Goal: Feedback & Contribution: Contribute content

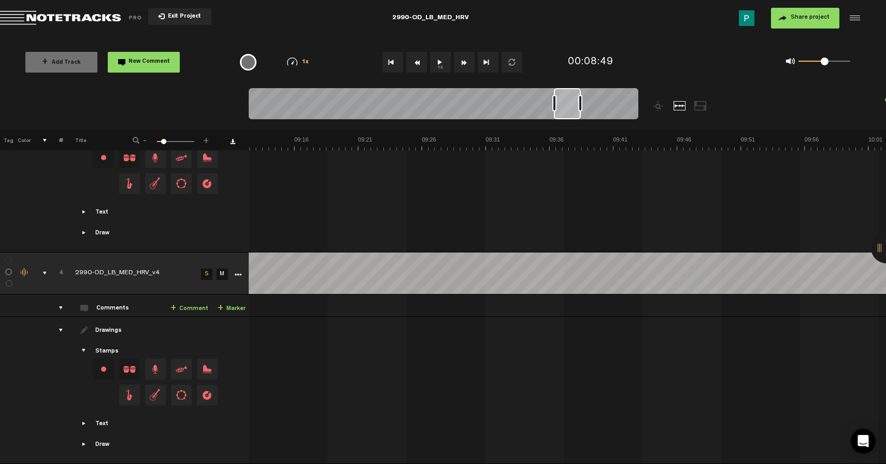
scroll to position [0, 6961]
drag, startPoint x: 544, startPoint y: 110, endPoint x: 575, endPoint y: 115, distance: 31.5
click at [575, 115] on div at bounding box center [567, 103] width 27 height 31
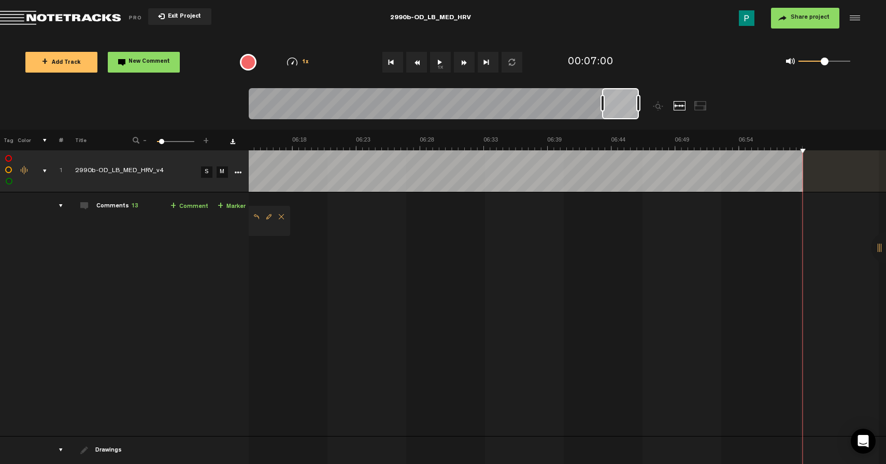
scroll to position [0, 5078]
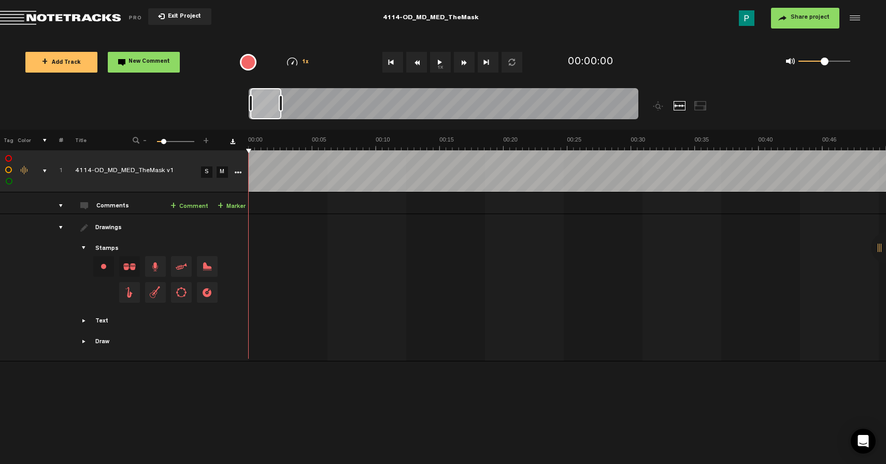
click at [438, 69] on button "1x" at bounding box center [440, 62] width 21 height 21
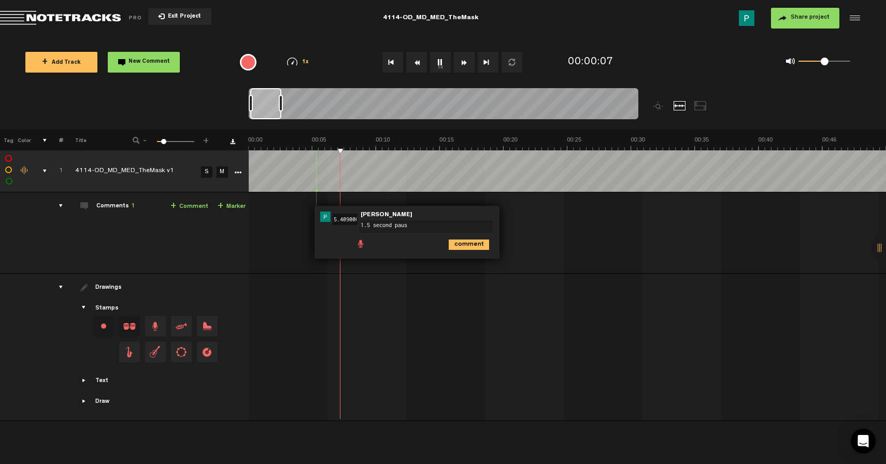
type textarea "1.5 second pause"
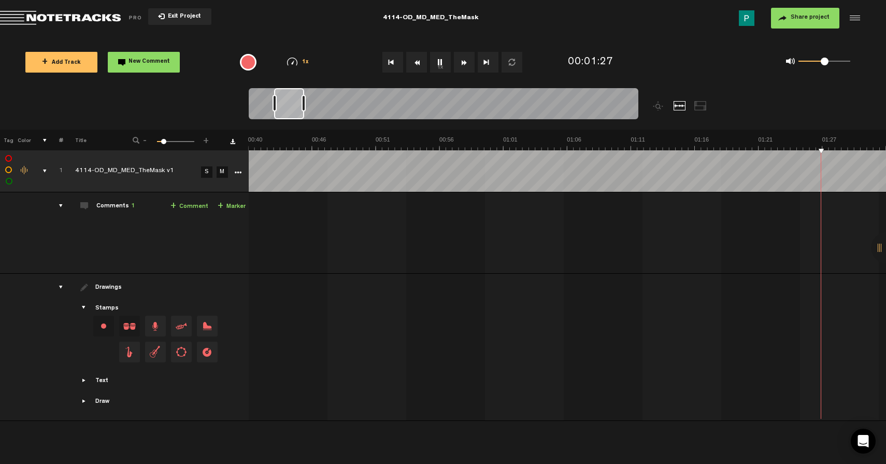
scroll to position [0, 766]
click at [439, 66] on button "1x" at bounding box center [440, 62] width 21 height 21
click at [438, 65] on button "1x" at bounding box center [440, 62] width 21 height 21
click at [205, 169] on link "S" at bounding box center [206, 171] width 11 height 11
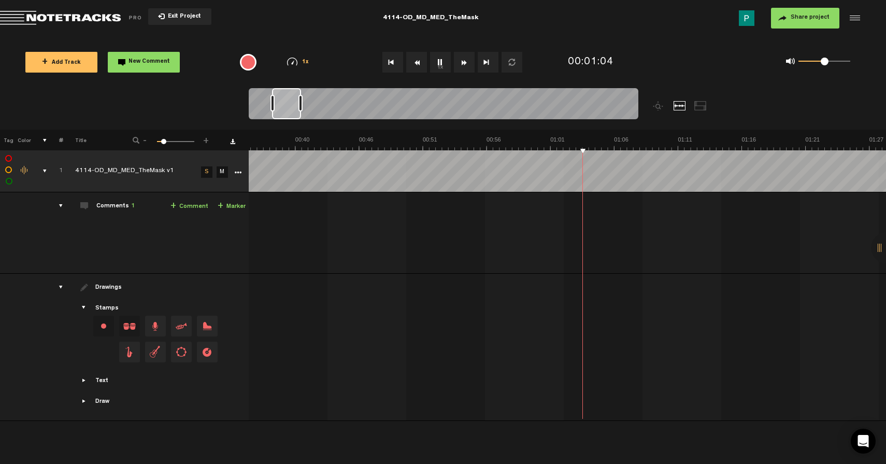
drag, startPoint x: 305, startPoint y: 110, endPoint x: 290, endPoint y: 108, distance: 15.1
click at [290, 108] on div at bounding box center [286, 103] width 29 height 31
type textarea "1.5 second pause"
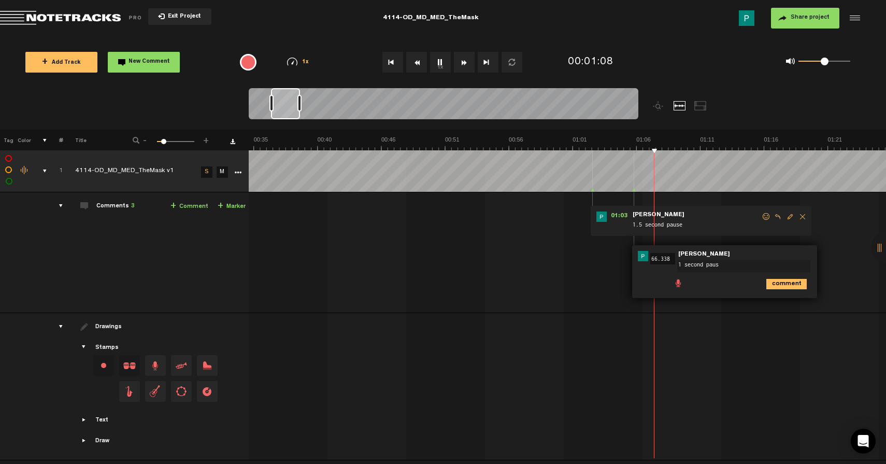
type textarea "1 second pause"
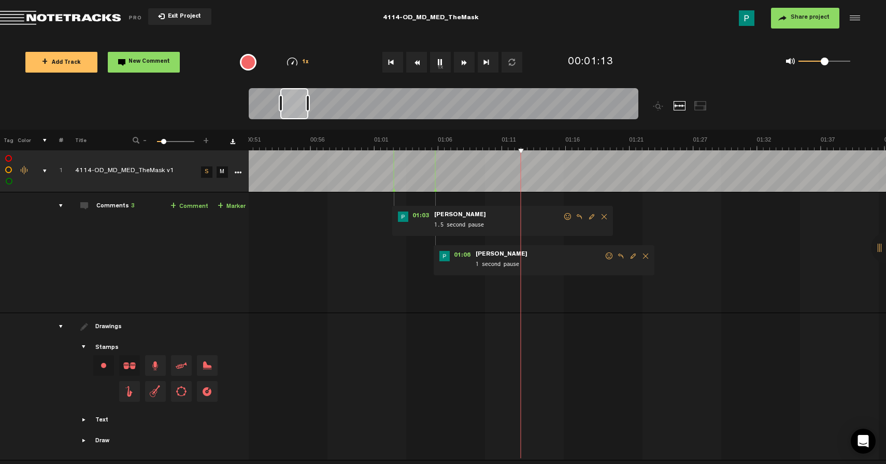
scroll to position [0, 640]
drag, startPoint x: 288, startPoint y: 102, endPoint x: 297, endPoint y: 102, distance: 9.3
click at [297, 102] on div at bounding box center [294, 103] width 28 height 31
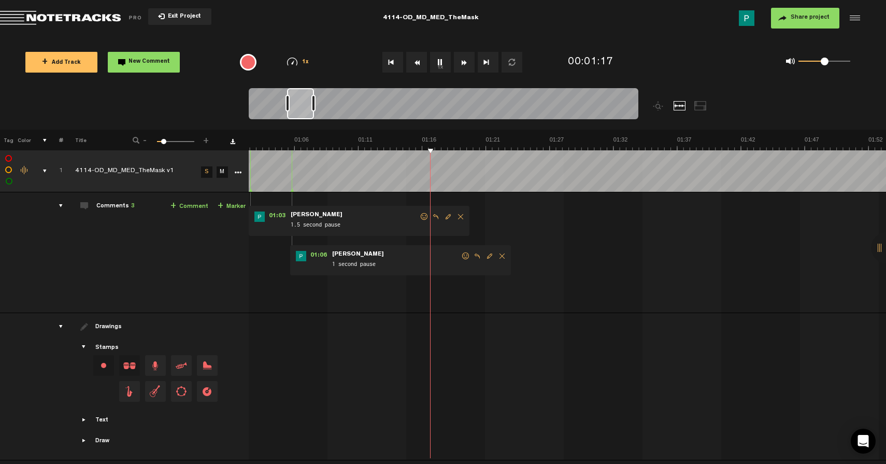
scroll to position [0, 783]
drag, startPoint x: 297, startPoint y: 102, endPoint x: 304, endPoint y: 102, distance: 6.8
click at [304, 102] on div at bounding box center [300, 103] width 27 height 31
click at [461, 215] on span "Delete comment" at bounding box center [461, 216] width 12 height 7
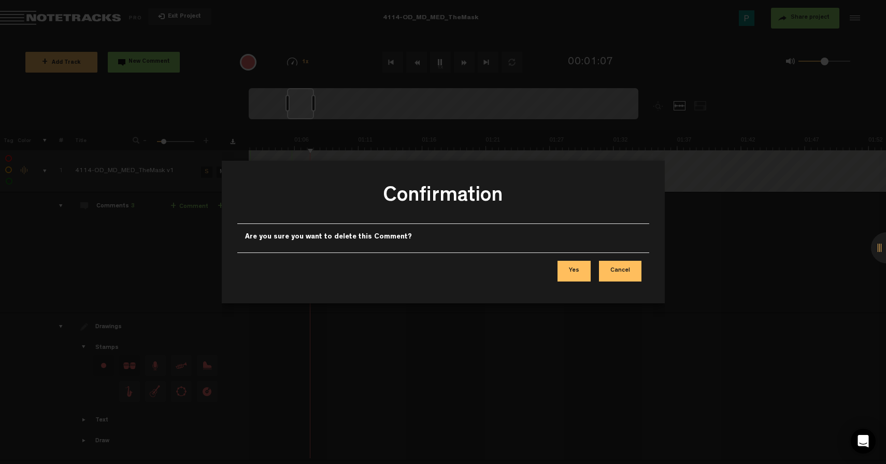
click at [585, 283] on div "Yes Cancel" at bounding box center [443, 270] width 412 height 37
click at [579, 273] on button "Yes" at bounding box center [574, 271] width 33 height 21
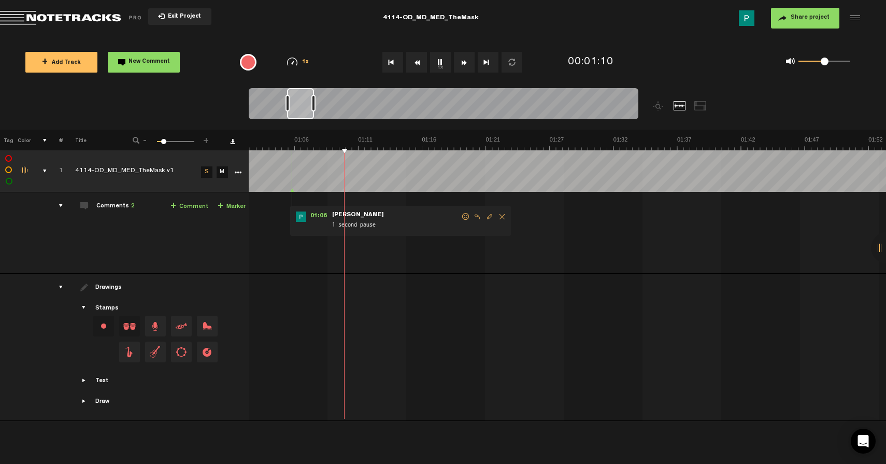
click at [500, 216] on span "Delete comment" at bounding box center [502, 216] width 12 height 7
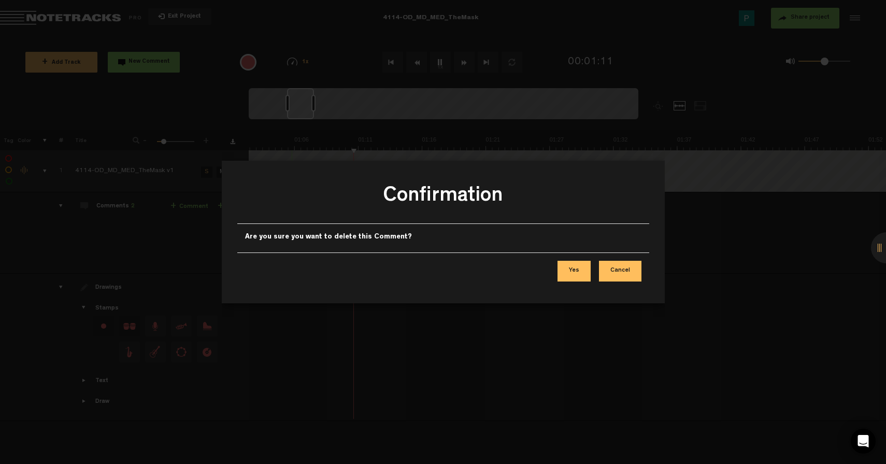
click at [581, 271] on button "Yes" at bounding box center [574, 271] width 33 height 21
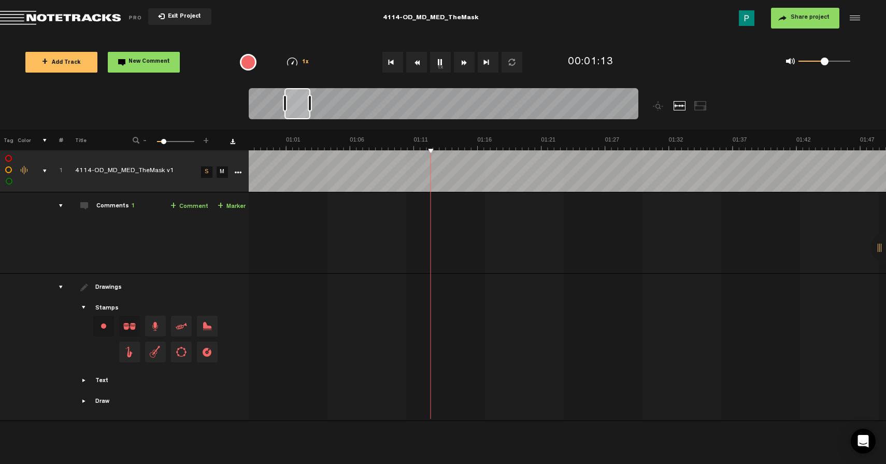
click at [301, 106] on div at bounding box center [298, 103] width 26 height 31
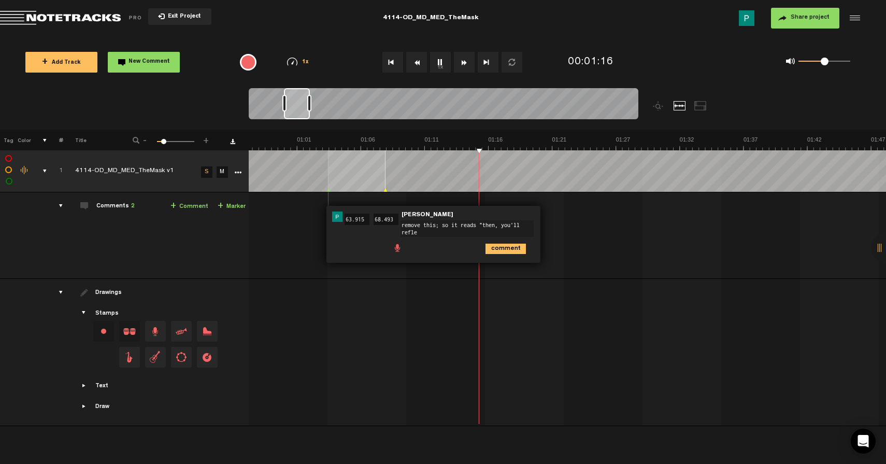
scroll to position [0, 0]
type textarea "remove this; so it reads "then, you'll reflect on one mask""
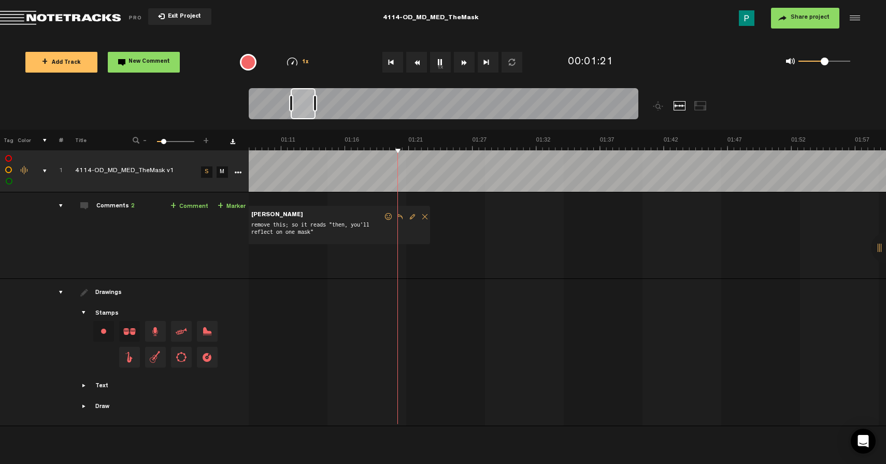
scroll to position [0, 905]
drag, startPoint x: 298, startPoint y: 104, endPoint x: 307, endPoint y: 103, distance: 8.8
click at [307, 103] on div at bounding box center [305, 103] width 25 height 31
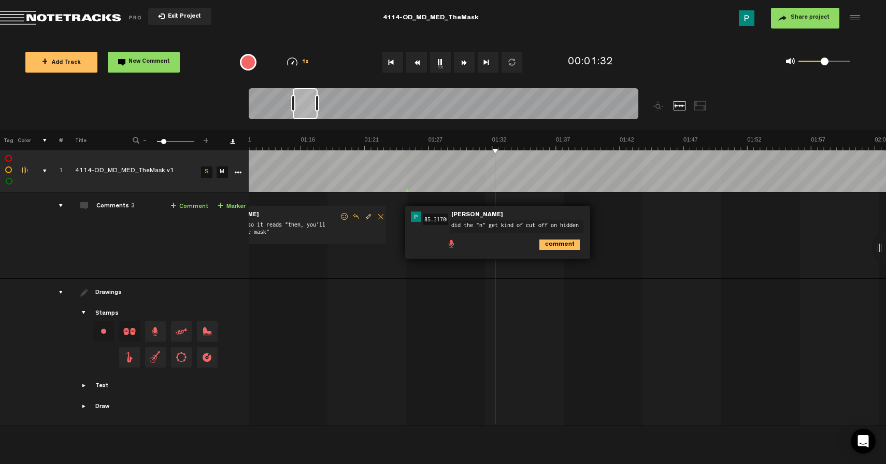
type textarea "did the "n" get kind of cut off on hidden?"
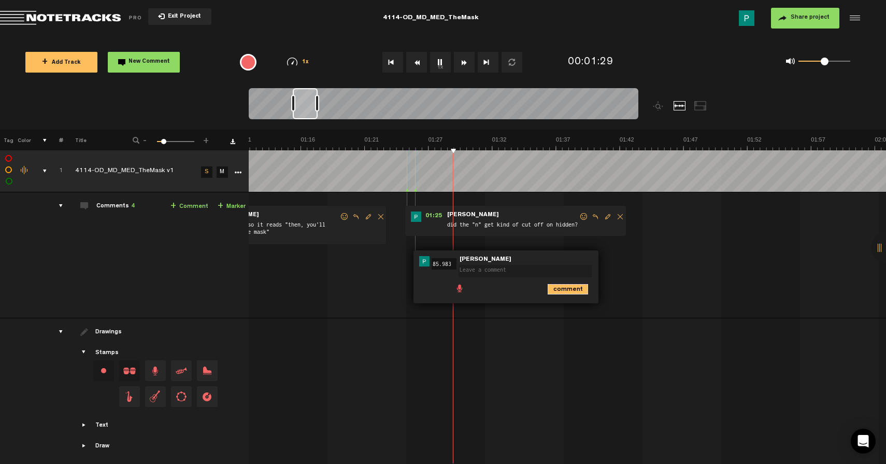
click at [580, 288] on icon "comment" at bounding box center [568, 289] width 40 height 10
click at [625, 260] on span "Delete comment" at bounding box center [625, 261] width 12 height 7
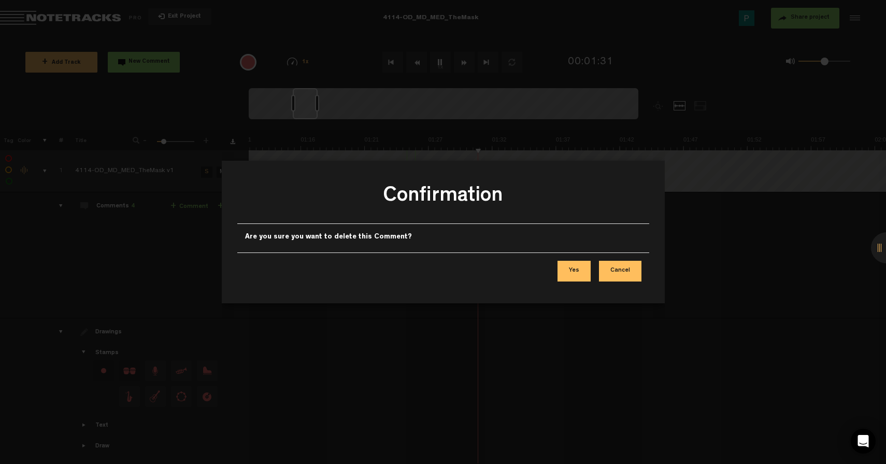
click at [579, 265] on button "Yes" at bounding box center [574, 271] width 33 height 21
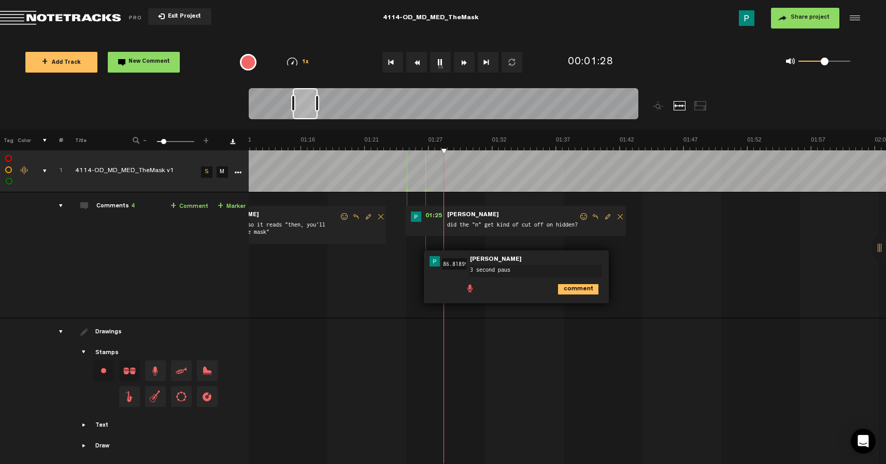
type textarea "3 second pause"
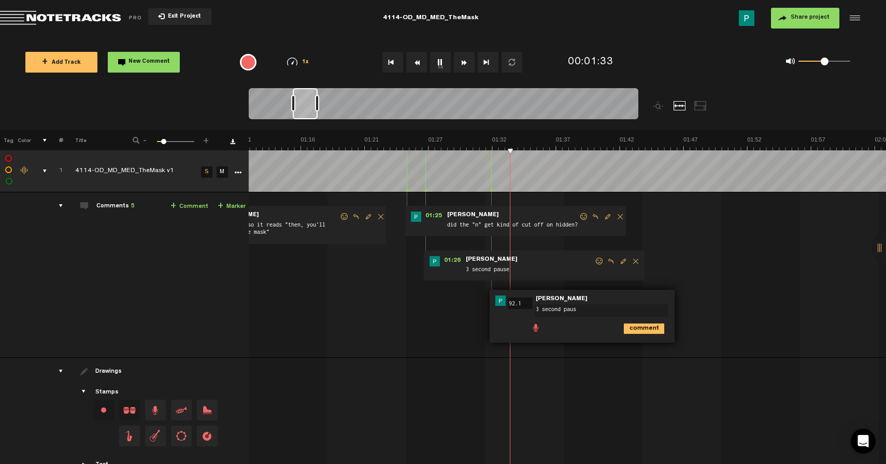
type textarea "3 second pause"
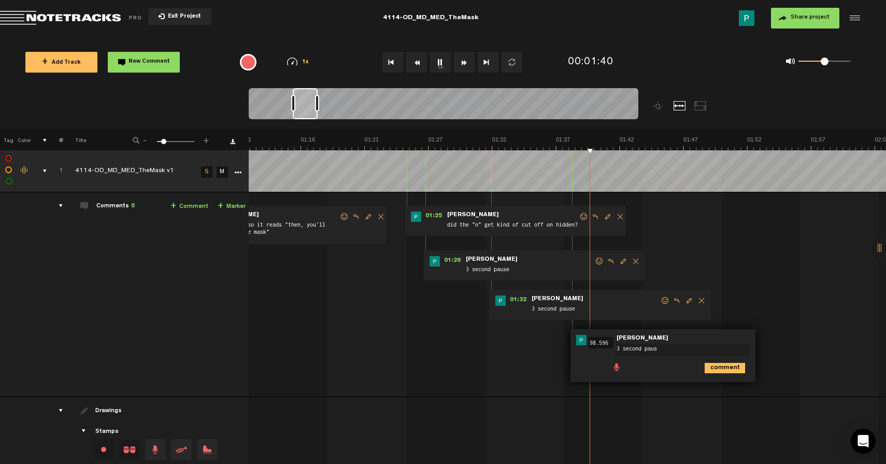
type textarea "3 second pause"
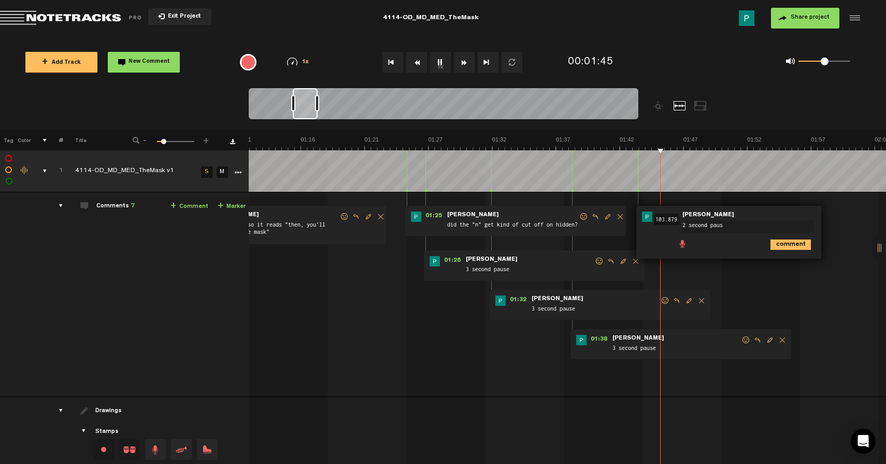
type textarea "2 second pause"
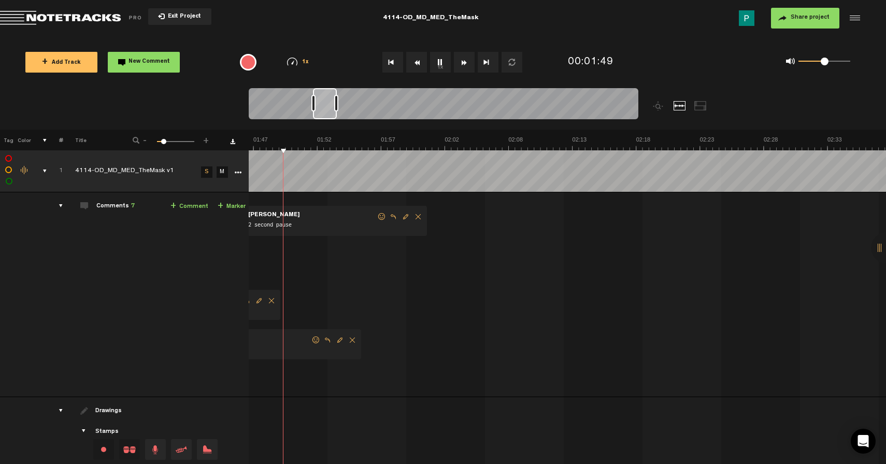
scroll to position [0, 1335]
drag, startPoint x: 305, startPoint y: 115, endPoint x: 326, endPoint y: 112, distance: 20.3
click at [326, 112] on div at bounding box center [325, 103] width 24 height 31
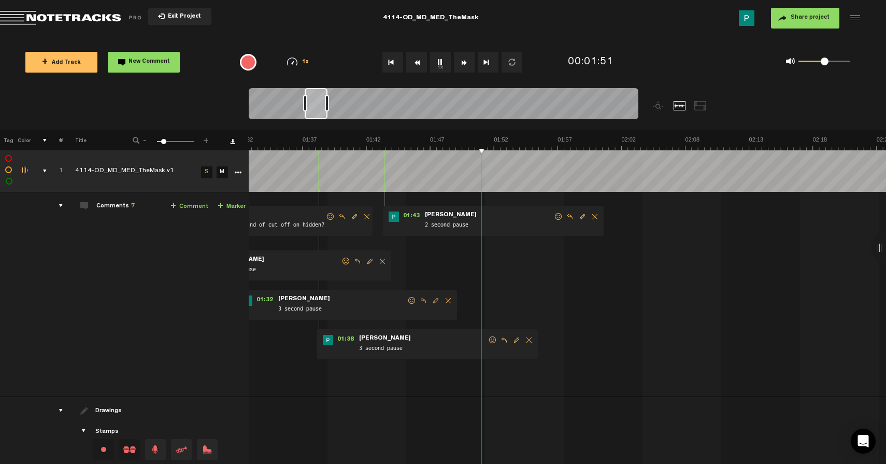
drag, startPoint x: 325, startPoint y: 105, endPoint x: 317, endPoint y: 105, distance: 8.3
click at [317, 105] on div at bounding box center [316, 103] width 23 height 31
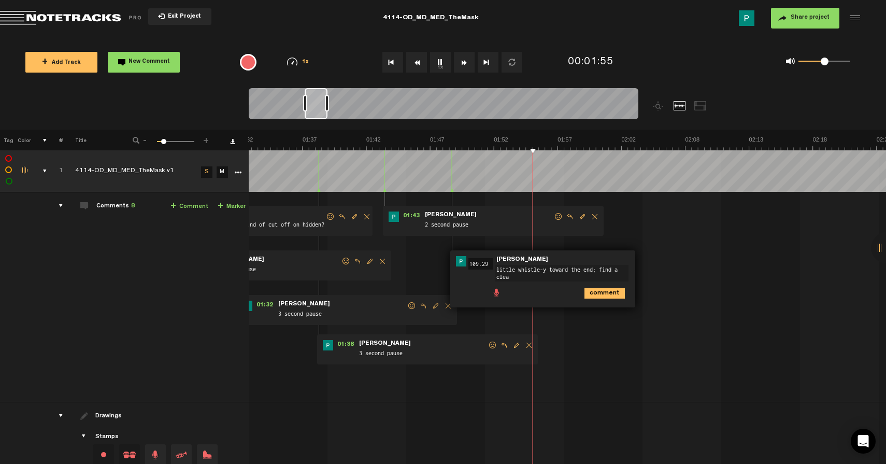
type textarea "little whistle-y toward the end; find a clean"
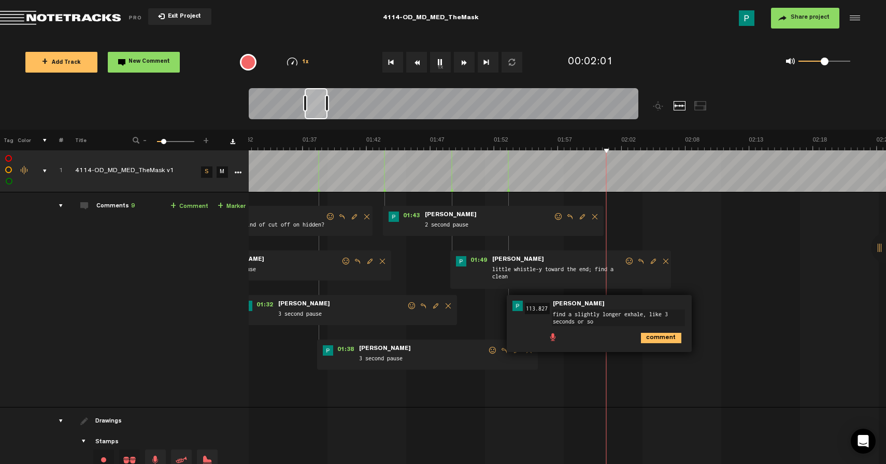
click at [621, 314] on textarea "find a slightly longer exhale, like 3 seconds or so" at bounding box center [618, 317] width 133 height 17
type textarea "find a slightly longer open mouth exhale, like 3 seconds or so"
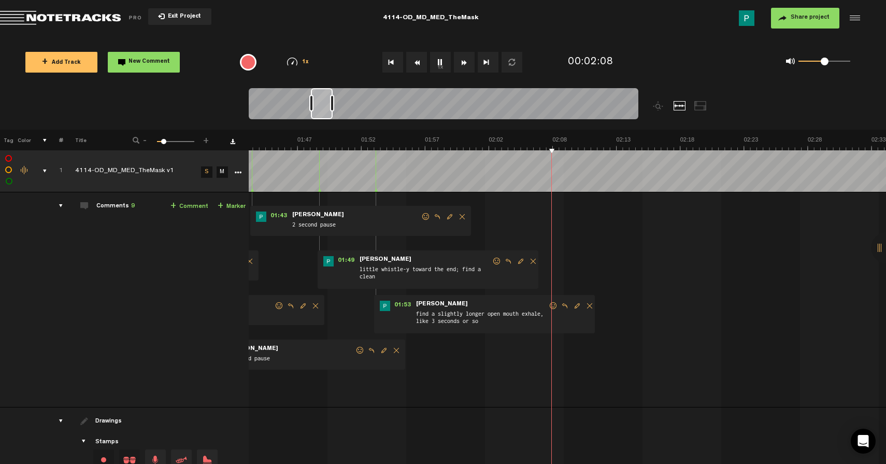
scroll to position [0, 1313]
drag, startPoint x: 320, startPoint y: 110, endPoint x: 327, endPoint y: 109, distance: 7.4
click at [327, 109] on div at bounding box center [322, 103] width 22 height 31
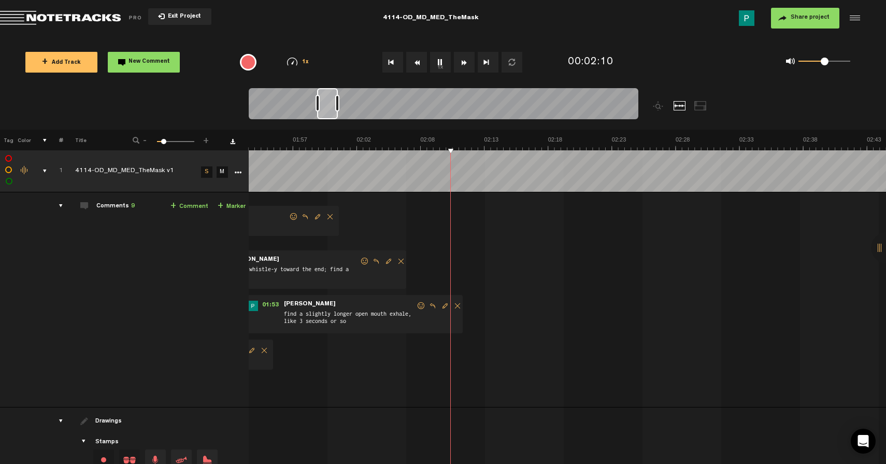
drag, startPoint x: 326, startPoint y: 109, endPoint x: 332, endPoint y: 109, distance: 5.7
click at [332, 109] on div at bounding box center [327, 103] width 21 height 31
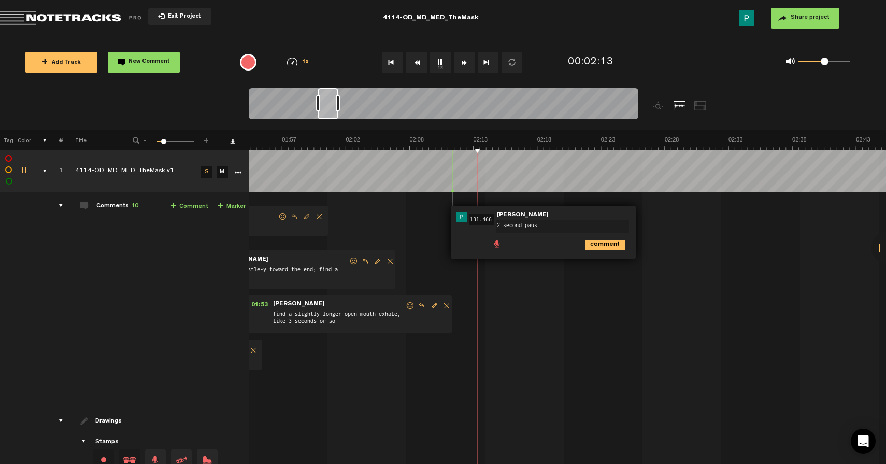
type textarea "2 second pause"
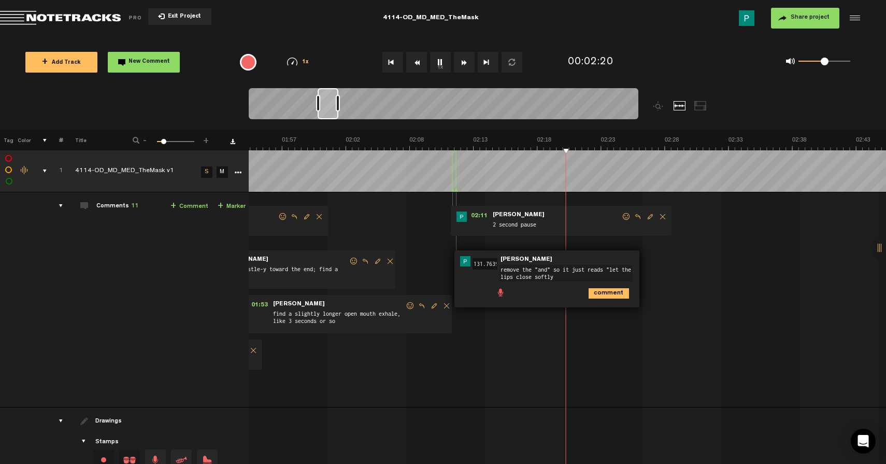
type textarea "remove the "and" so it just reads "let the lips close softly""
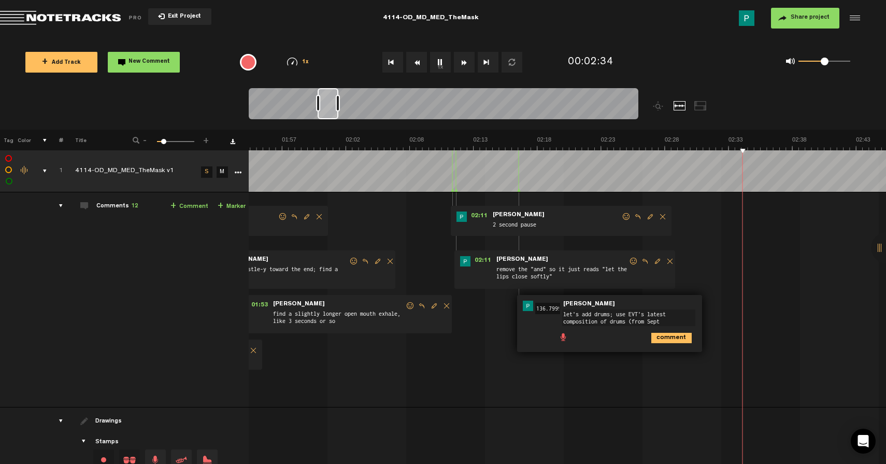
type textarea "let's add drums; use EVT's latest composition of drums (from Sept)"
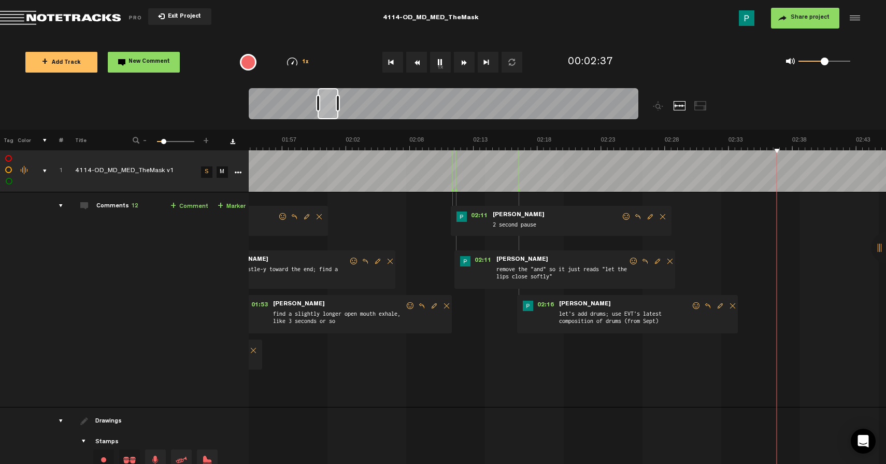
click at [436, 65] on button "1x" at bounding box center [440, 62] width 21 height 21
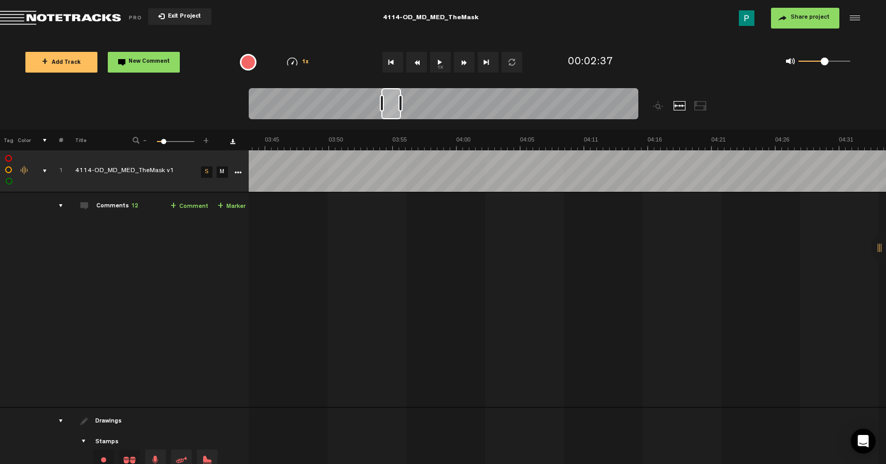
scroll to position [0, 2791]
drag, startPoint x: 333, startPoint y: 109, endPoint x: 397, endPoint y: 106, distance: 63.9
click at [397, 106] on div at bounding box center [392, 103] width 20 height 31
drag, startPoint x: 393, startPoint y: 110, endPoint x: 354, endPoint y: 104, distance: 39.4
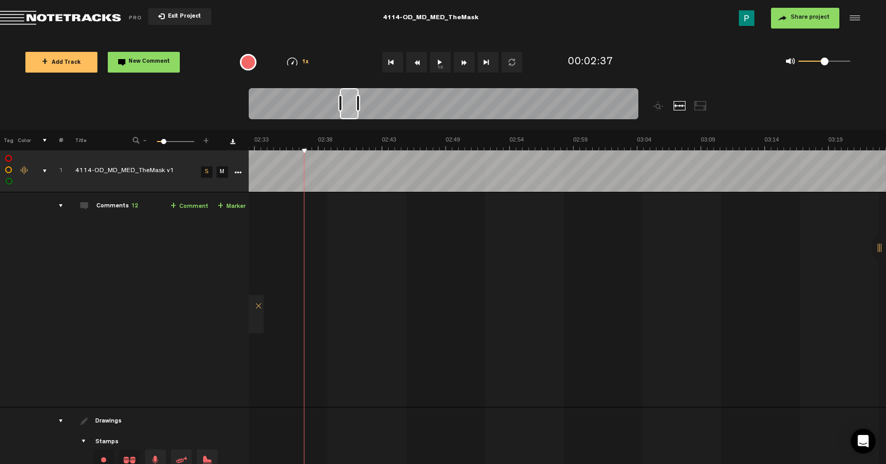
click at [354, 103] on div at bounding box center [349, 103] width 19 height 31
click at [433, 59] on button "1x" at bounding box center [440, 62] width 21 height 21
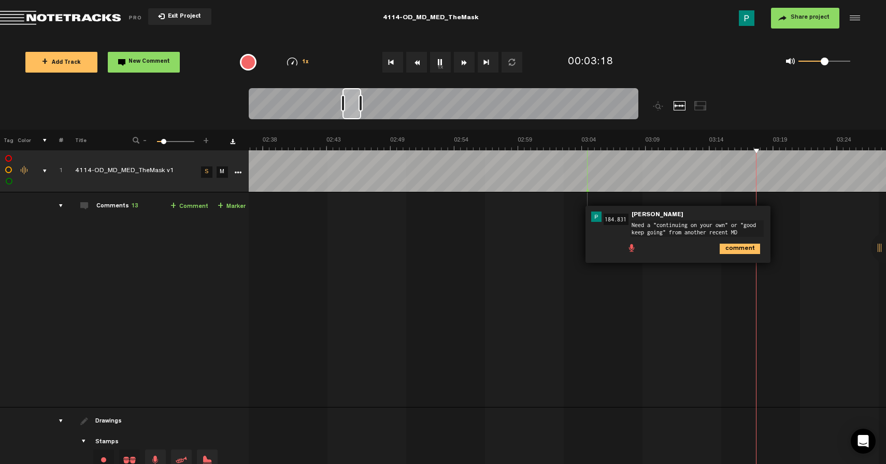
scroll to position [6, 0]
type textarea "Need a "continuing on your own" or "good keep going" from another recent MD pra…"
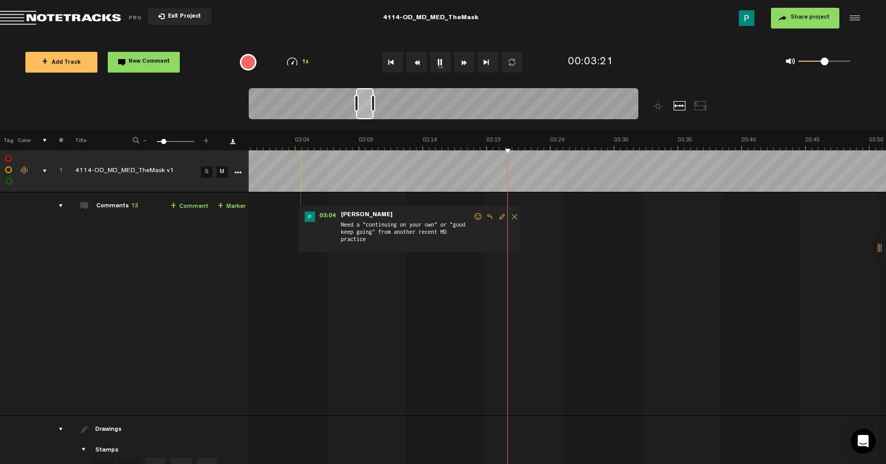
scroll to position [0, 2438]
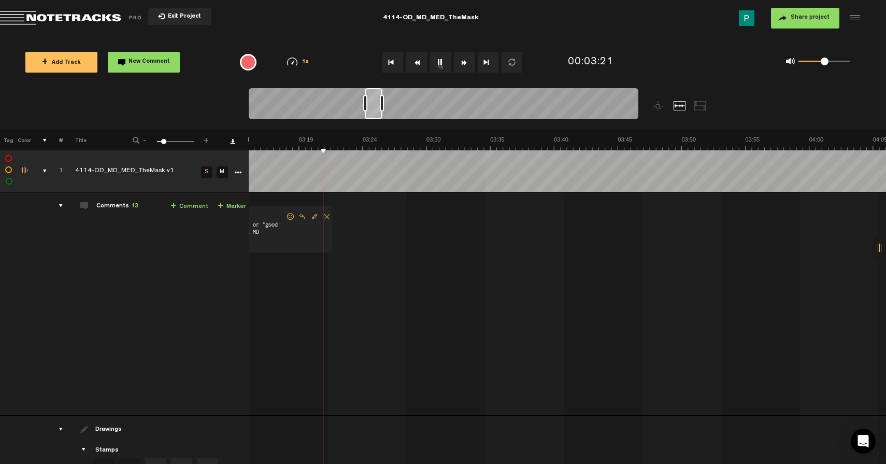
drag, startPoint x: 351, startPoint y: 111, endPoint x: 374, endPoint y: 107, distance: 22.7
click at [374, 107] on div at bounding box center [374, 103] width 18 height 31
drag, startPoint x: 376, startPoint y: 110, endPoint x: 390, endPoint y: 109, distance: 13.5
click at [390, 109] on div at bounding box center [385, 103] width 17 height 31
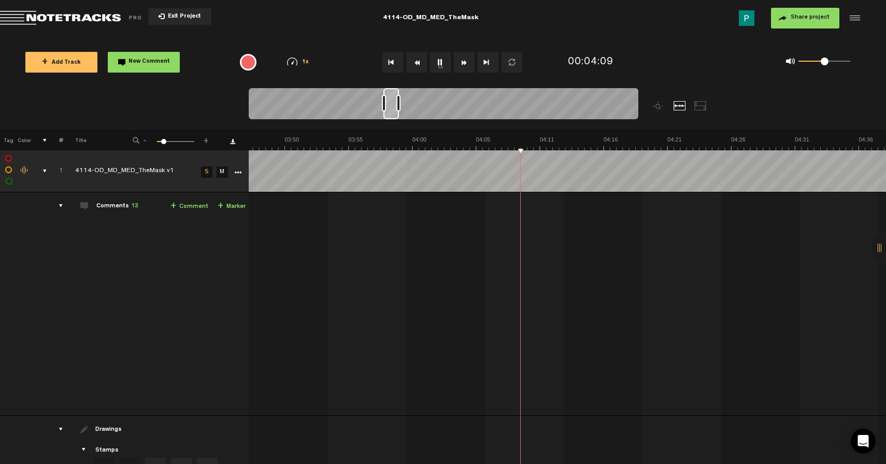
drag, startPoint x: 386, startPoint y: 109, endPoint x: 393, endPoint y: 109, distance: 7.3
click at [393, 109] on div at bounding box center [392, 103] width 16 height 31
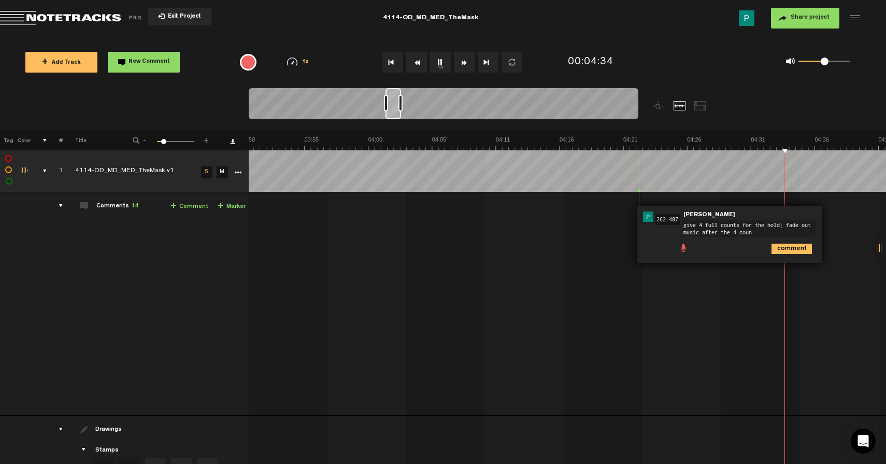
type textarea "give 4 full counts for the hold; fade out music after the 4 count"
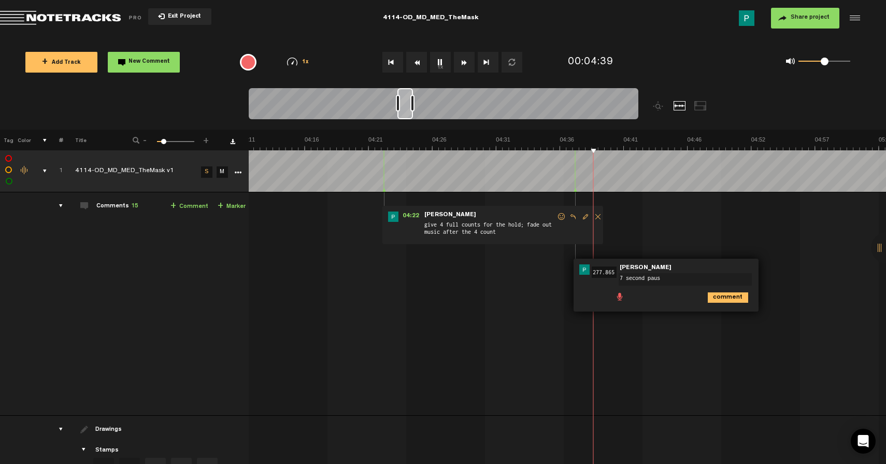
type textarea "7 second pause"
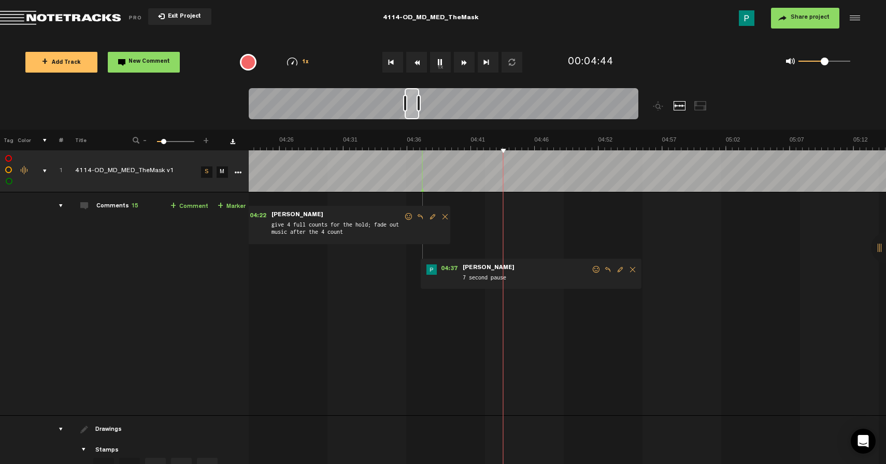
scroll to position [0, 3287]
drag, startPoint x: 408, startPoint y: 110, endPoint x: 415, endPoint y: 109, distance: 7.3
click at [415, 109] on div at bounding box center [412, 103] width 15 height 31
click at [619, 266] on span "Edit comment" at bounding box center [620, 269] width 12 height 7
click at [472, 277] on textarea "7 second pause" at bounding box center [532, 279] width 133 height 12
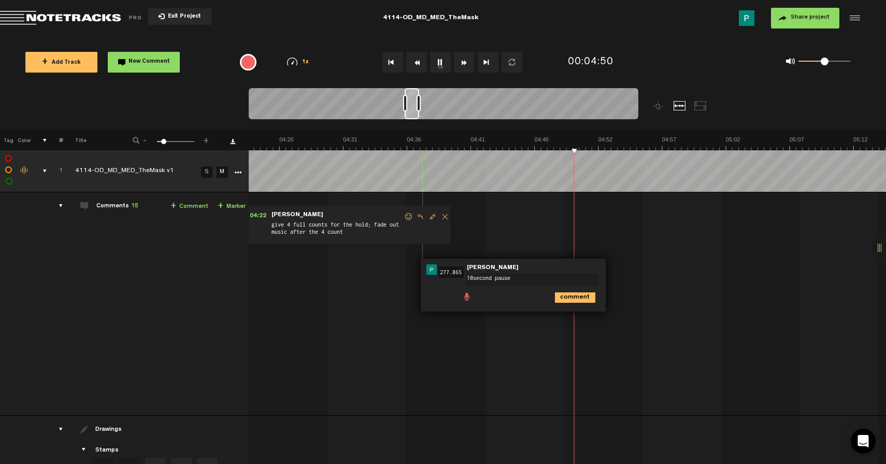
type textarea "10 second pause"
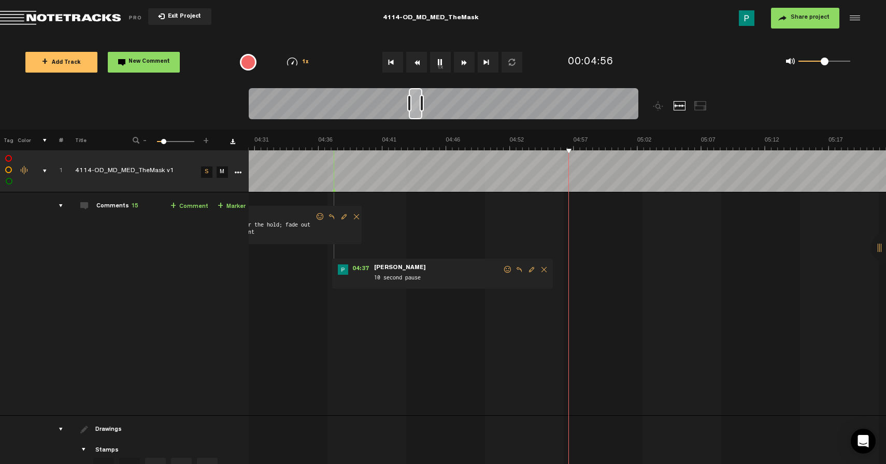
scroll to position [0, 3376]
click at [419, 112] on div at bounding box center [415, 103] width 13 height 31
click at [440, 65] on button "1x" at bounding box center [440, 62] width 21 height 21
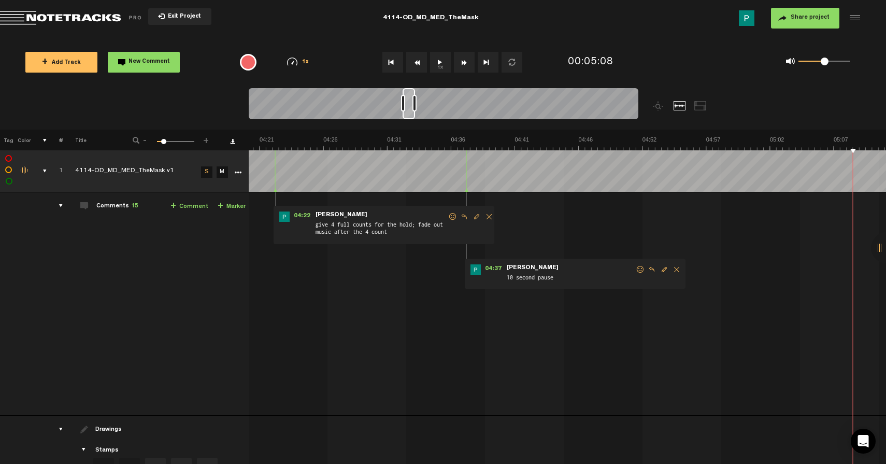
scroll to position [0, 3243]
drag, startPoint x: 419, startPoint y: 115, endPoint x: 413, endPoint y: 115, distance: 6.2
click at [413, 115] on div at bounding box center [409, 103] width 12 height 31
click at [440, 68] on button "1x" at bounding box center [440, 62] width 21 height 21
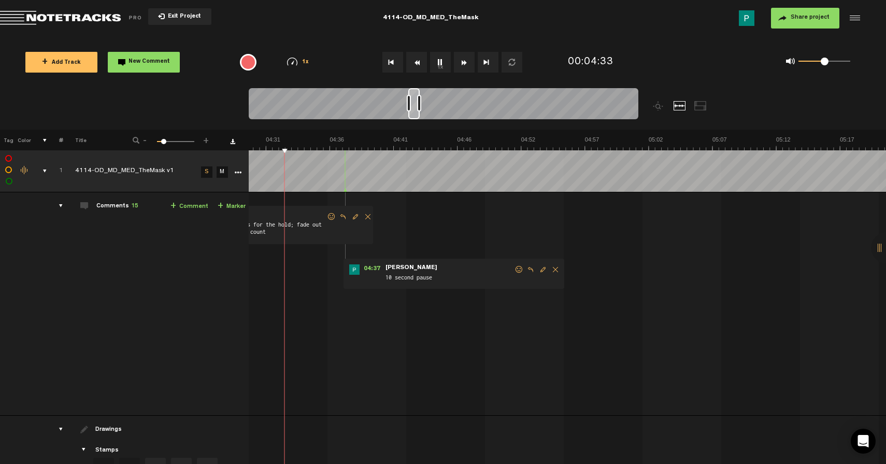
scroll to position [0, 3364]
drag, startPoint x: 411, startPoint y: 114, endPoint x: 416, endPoint y: 114, distance: 5.7
click at [416, 114] on div at bounding box center [413, 103] width 11 height 31
click at [556, 269] on span "Delete comment" at bounding box center [555, 269] width 12 height 7
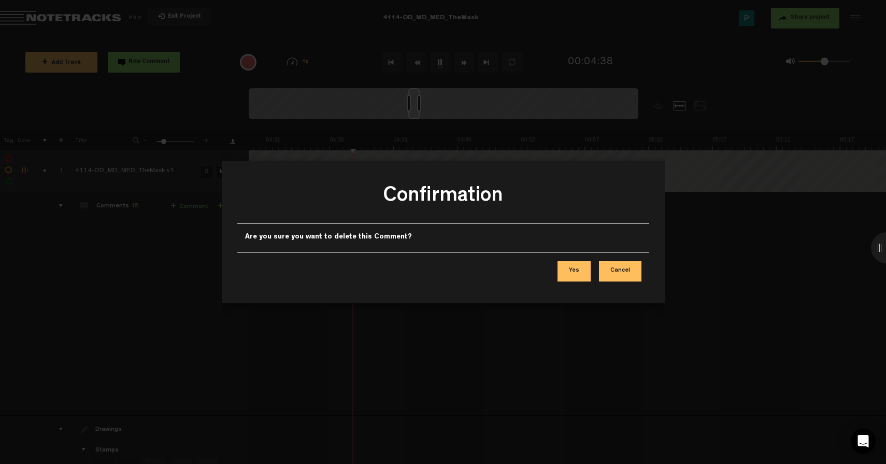
click at [576, 269] on button "Yes" at bounding box center [574, 271] width 33 height 21
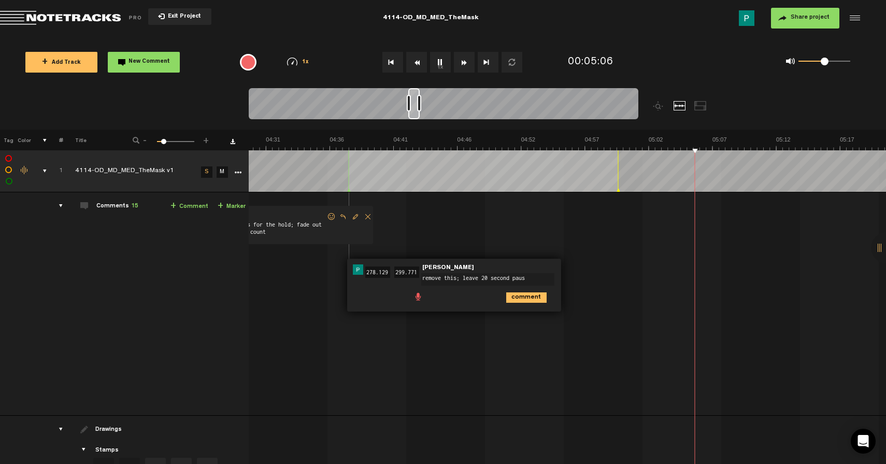
type textarea "remove this; leave 20 second pause"
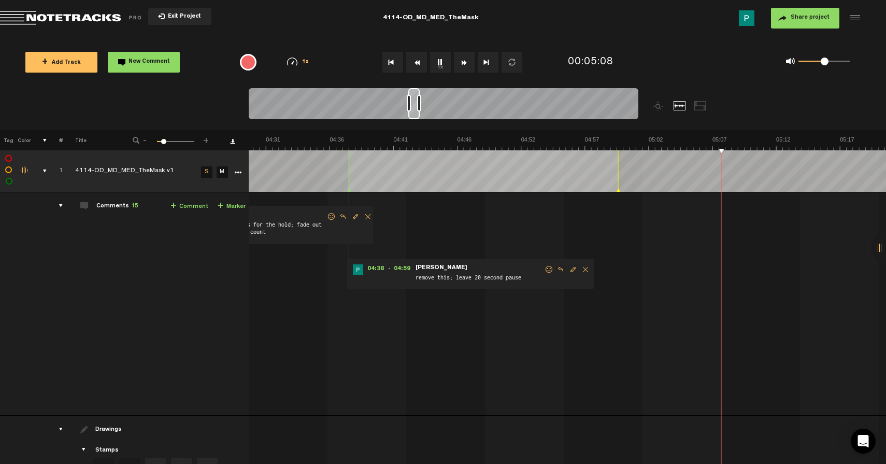
click at [443, 60] on button "1x" at bounding box center [440, 62] width 21 height 21
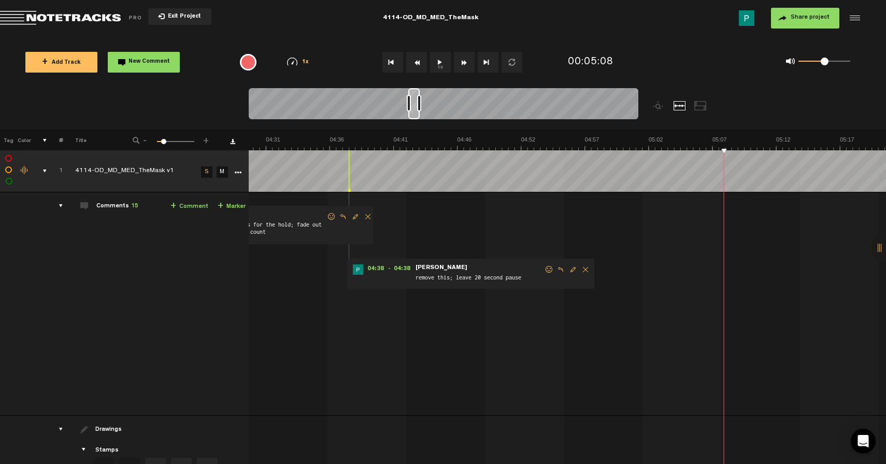
drag, startPoint x: 618, startPoint y: 189, endPoint x: 349, endPoint y: 178, distance: 269.3
click at [349, 178] on div at bounding box center [349, 170] width 1 height 41
click at [583, 268] on span "Delete comment" at bounding box center [586, 269] width 12 height 7
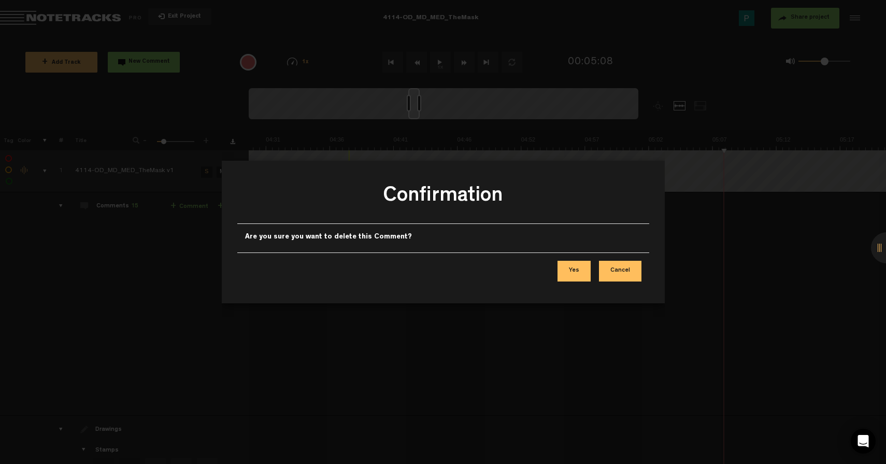
click at [573, 272] on button "Yes" at bounding box center [574, 271] width 33 height 21
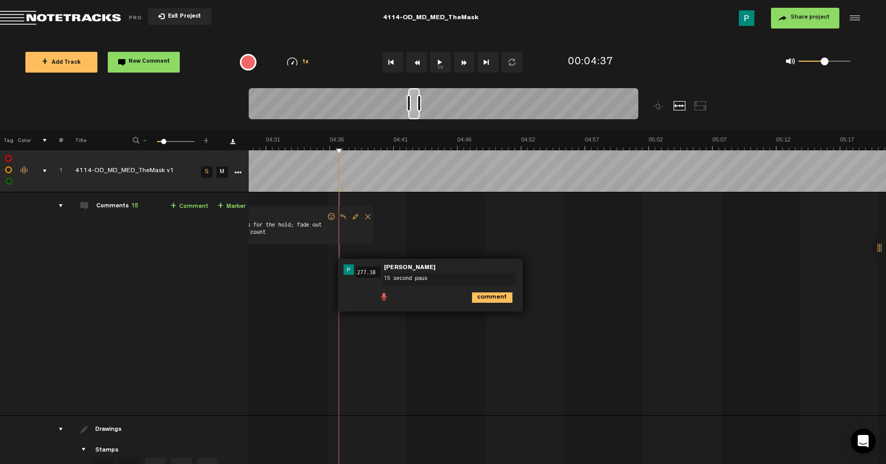
type textarea "15 second pause"
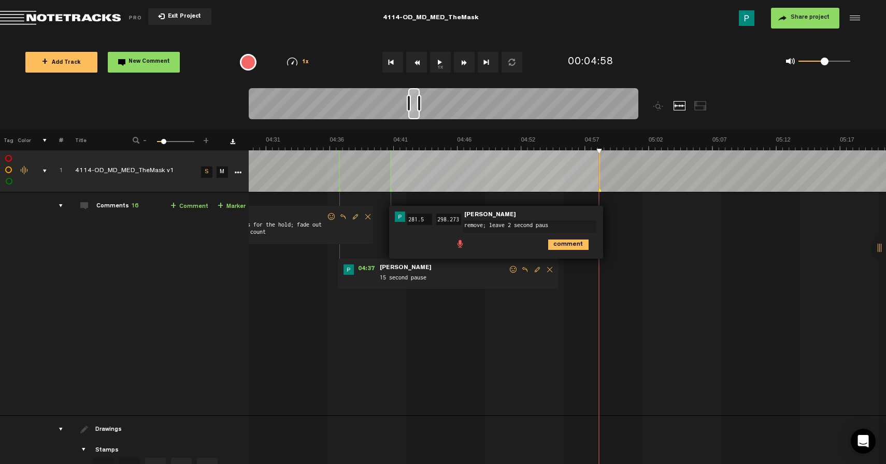
type textarea "remove; leave 2 second pause"
click at [435, 63] on button "1x" at bounding box center [440, 62] width 21 height 21
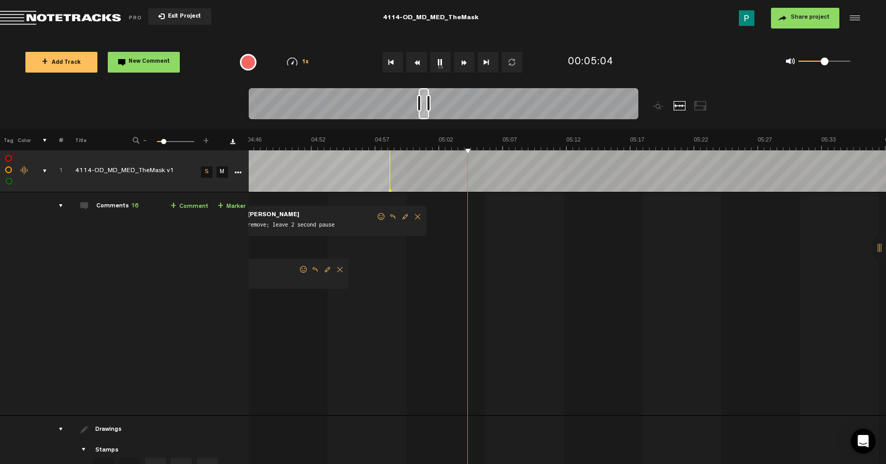
scroll to position [0, 3596]
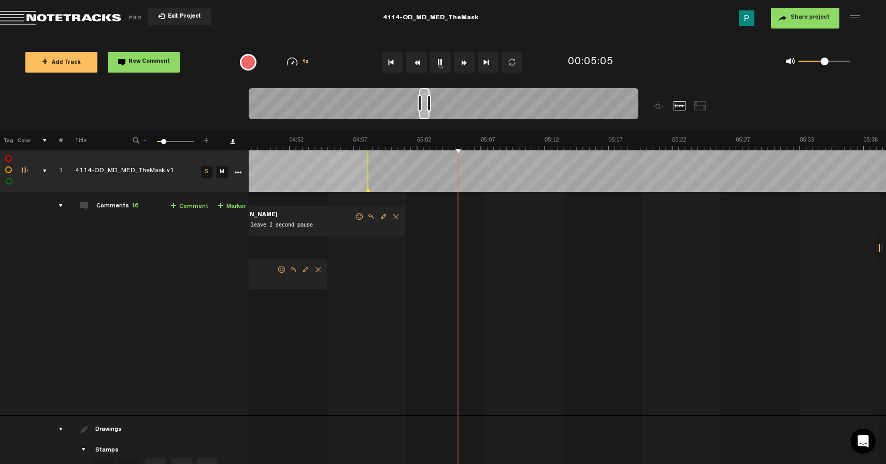
drag, startPoint x: 416, startPoint y: 116, endPoint x: 427, endPoint y: 114, distance: 11.1
click at [427, 114] on div at bounding box center [424, 103] width 10 height 31
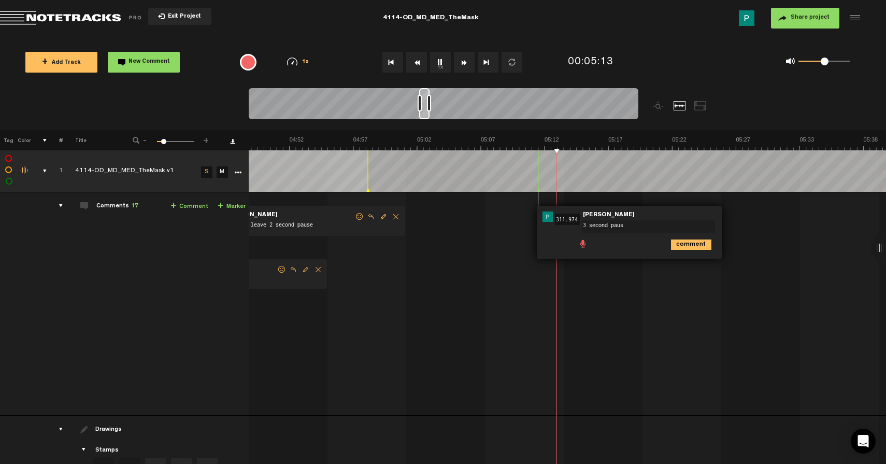
type textarea "3 second pause"
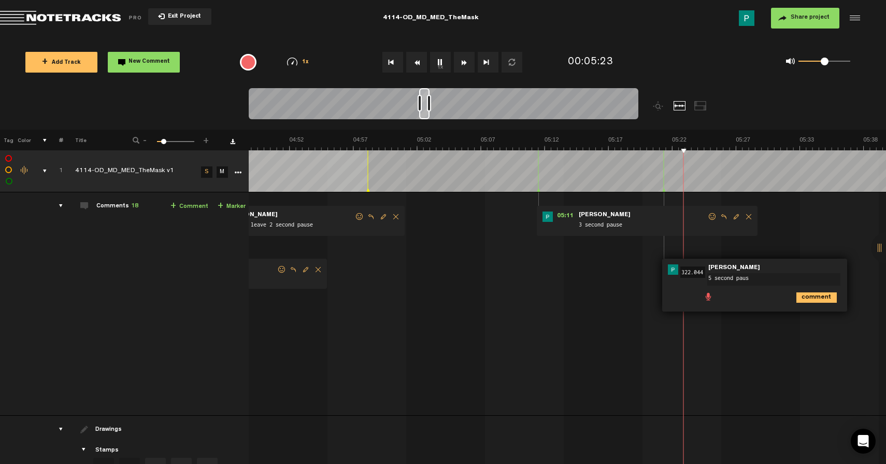
type textarea "5 second pause"
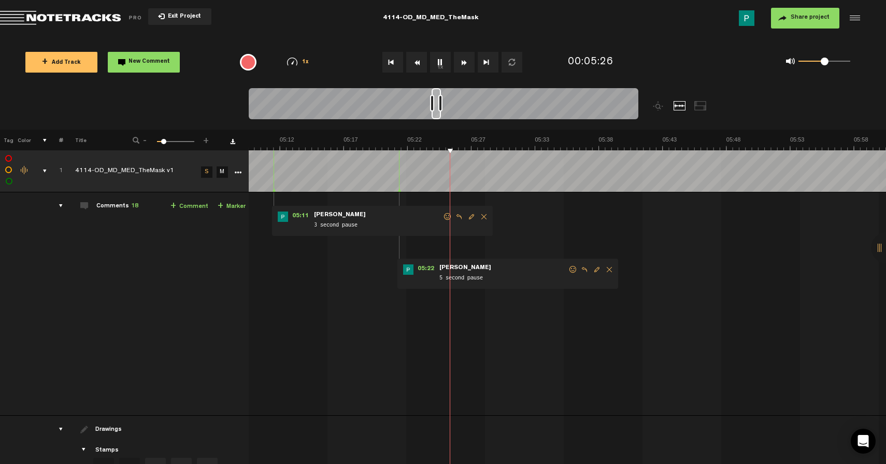
scroll to position [0, 3861]
drag, startPoint x: 422, startPoint y: 115, endPoint x: 435, endPoint y: 114, distance: 12.5
click at [435, 114] on div at bounding box center [436, 103] width 9 height 31
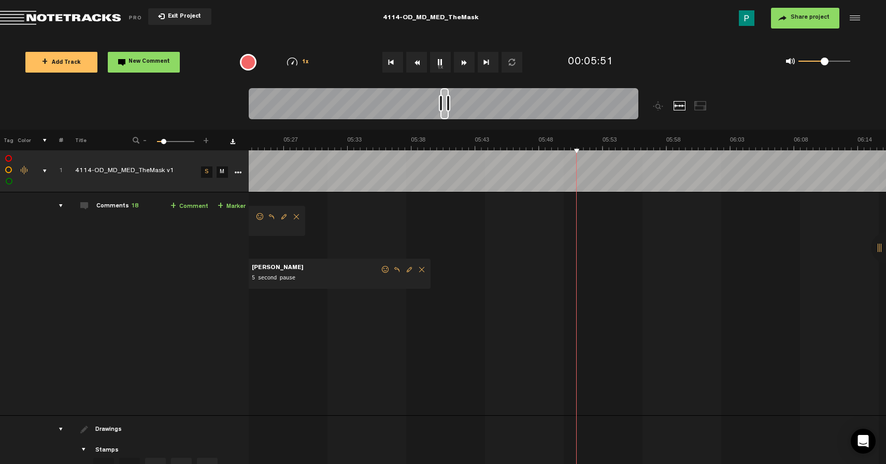
scroll to position [0, 4082]
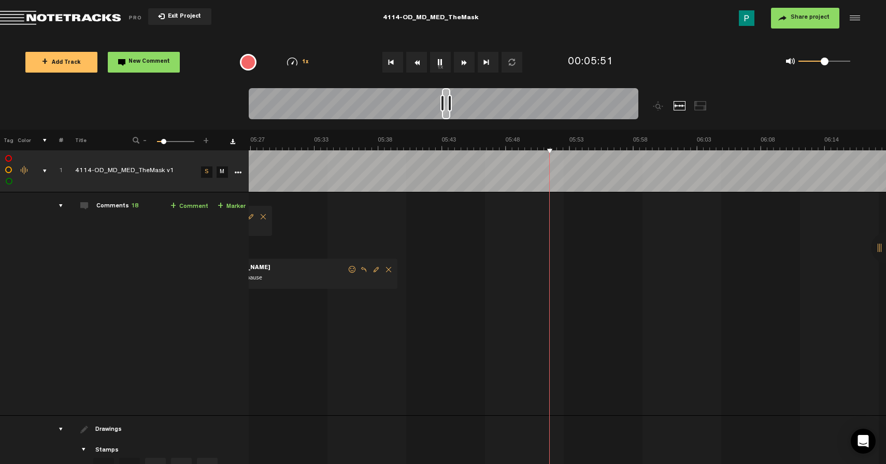
drag, startPoint x: 438, startPoint y: 116, endPoint x: 448, endPoint y: 113, distance: 10.8
click at [448, 113] on div at bounding box center [446, 103] width 8 height 31
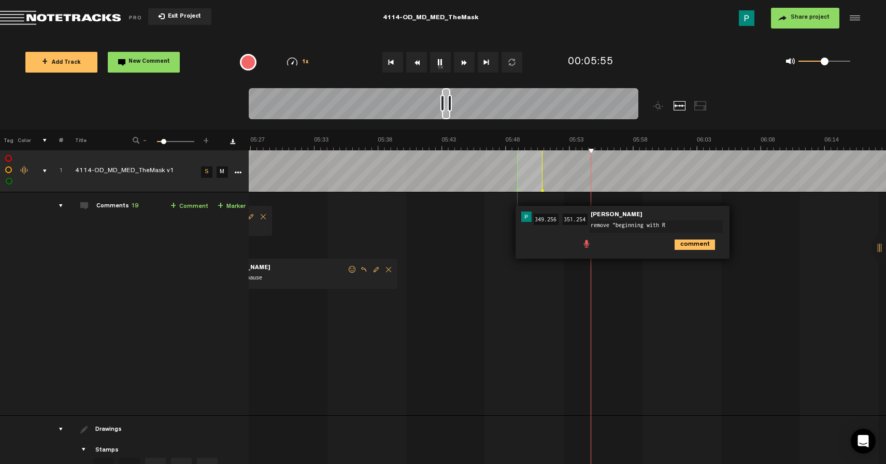
type textarea "remove "beginning with R""
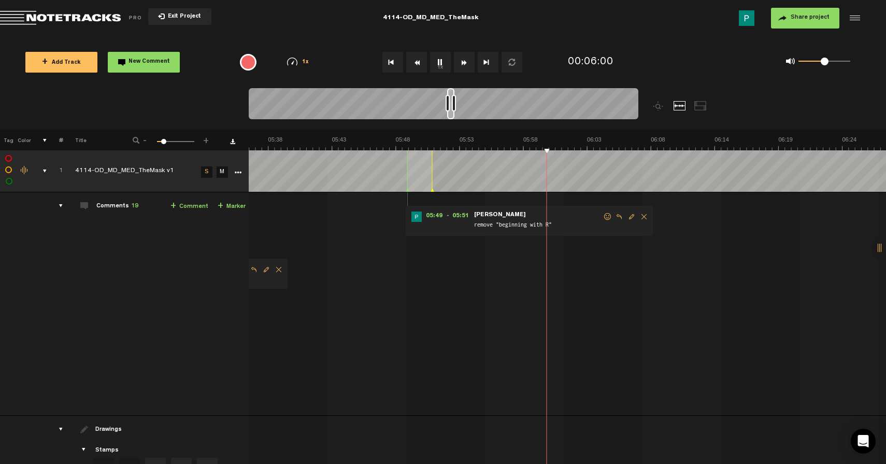
click at [453, 114] on div at bounding box center [450, 103] width 7 height 31
type textarea "2 second pause"
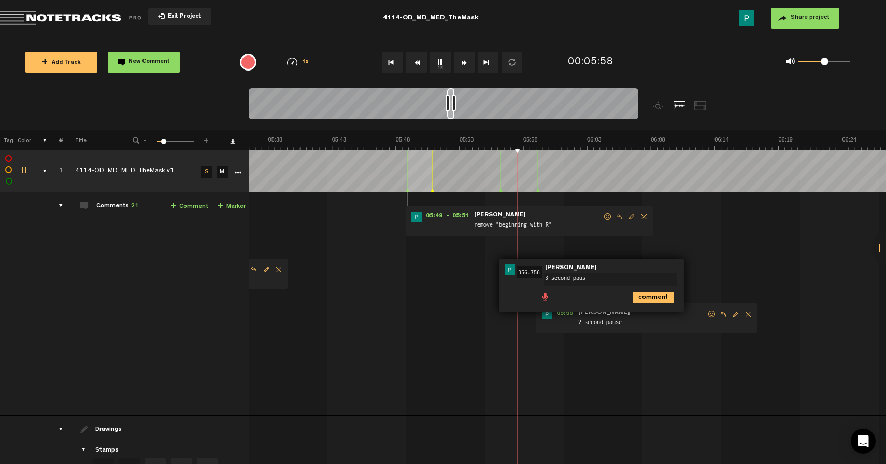
type textarea "3 second pause"
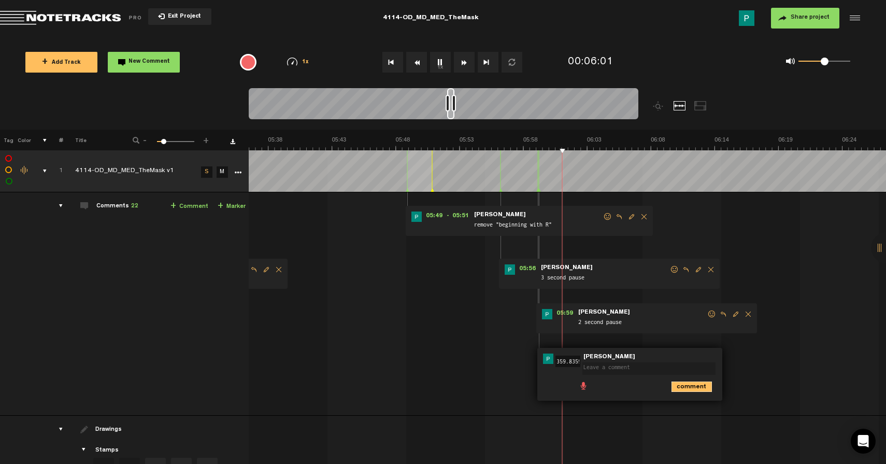
click at [690, 385] on icon "comment" at bounding box center [692, 387] width 40 height 10
click at [746, 360] on span "Delete comment" at bounding box center [749, 358] width 12 height 7
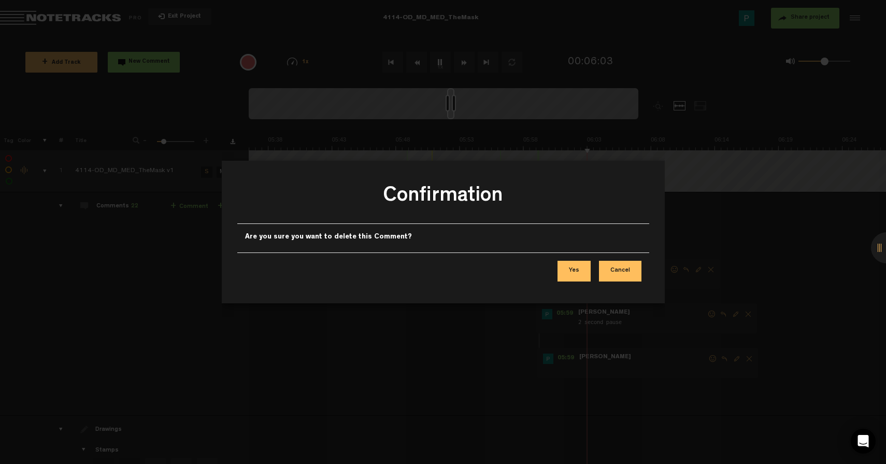
click at [583, 269] on button "Yes" at bounding box center [574, 271] width 33 height 21
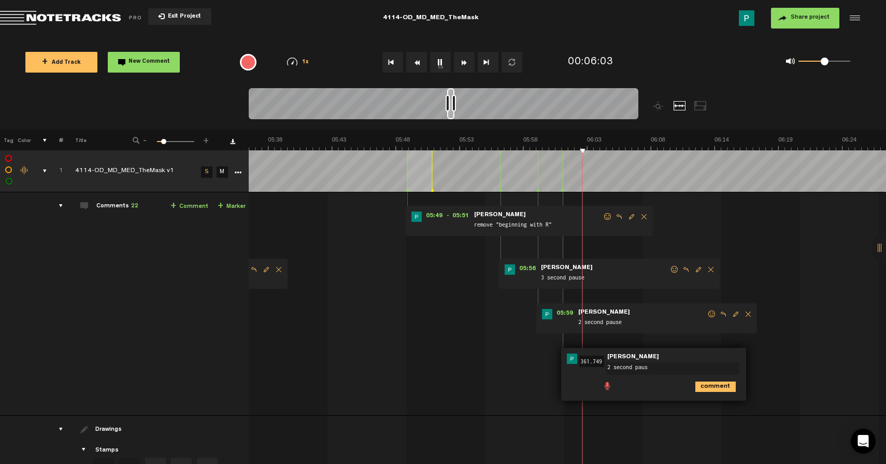
type textarea "2 second pause"
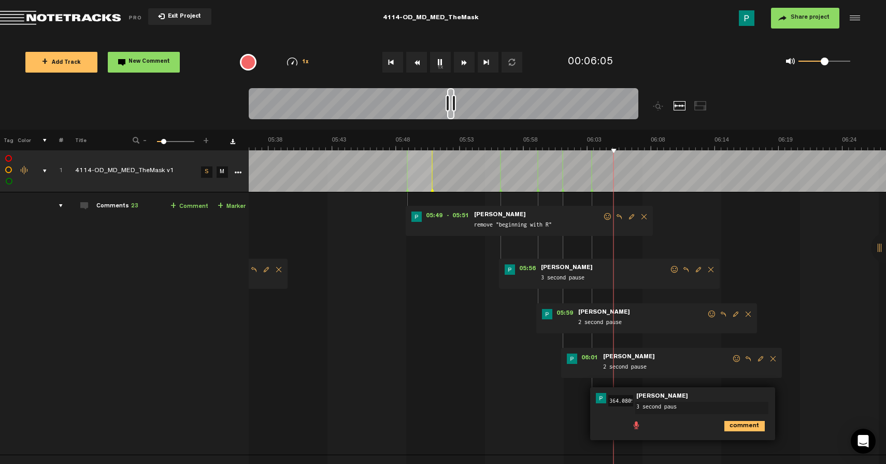
type textarea "3 second pause"
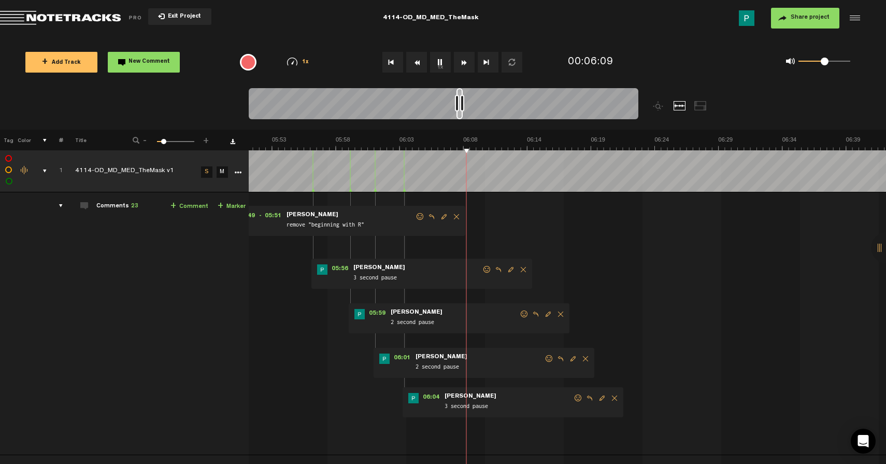
scroll to position [0, 4423]
drag, startPoint x: 452, startPoint y: 115, endPoint x: 462, endPoint y: 113, distance: 11.1
click at [462, 113] on div at bounding box center [460, 103] width 6 height 31
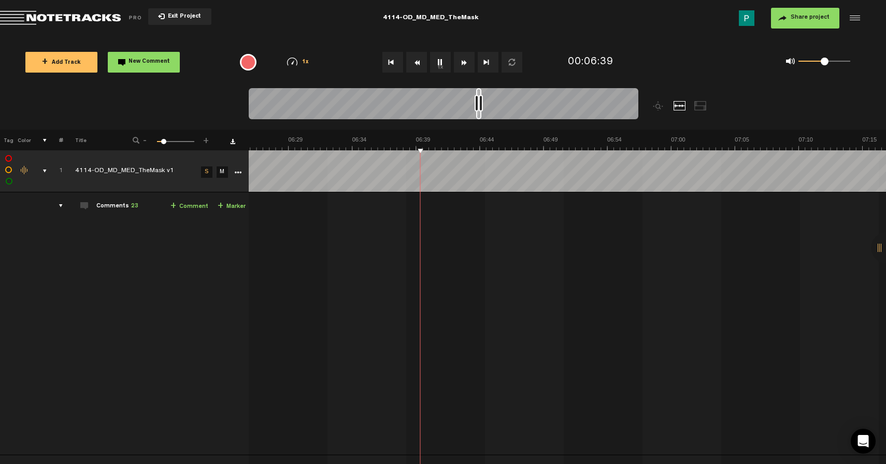
scroll to position [0, 4832]
drag, startPoint x: 460, startPoint y: 116, endPoint x: 479, endPoint y: 112, distance: 19.5
click at [479, 112] on div at bounding box center [479, 103] width 5 height 31
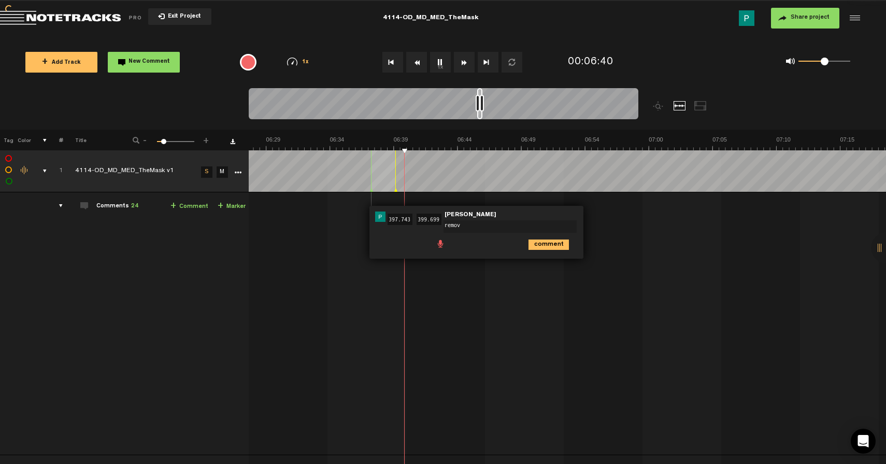
type textarea "remove"
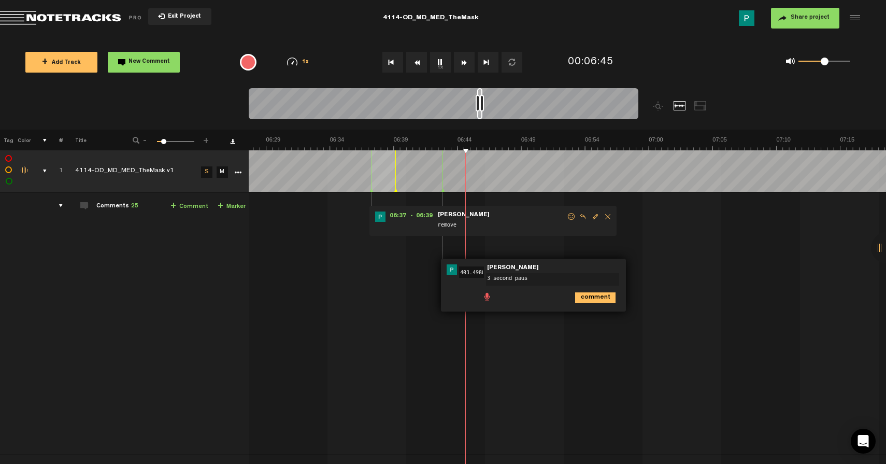
type textarea "3 second pause"
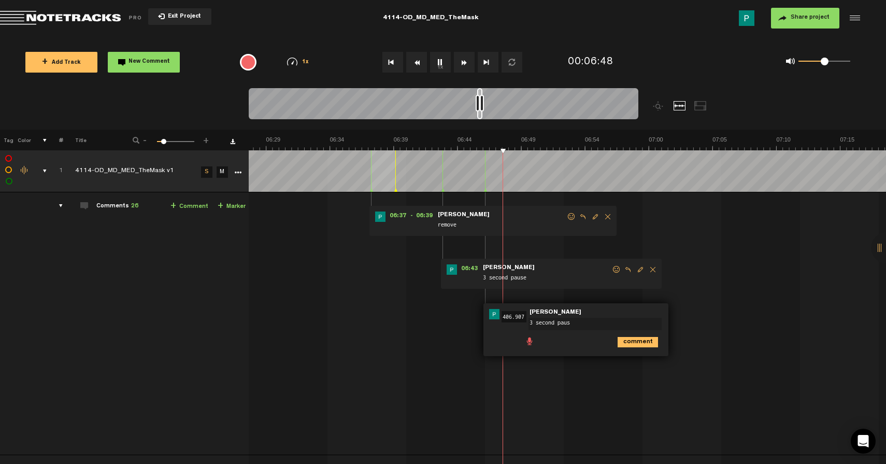
type textarea "3 second pause"
click at [440, 62] on button "1x" at bounding box center [440, 62] width 21 height 21
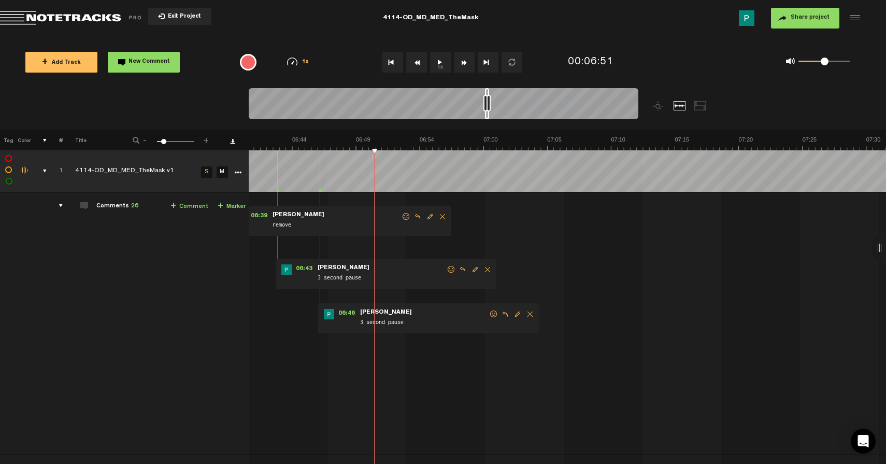
scroll to position [0, 5019]
drag, startPoint x: 479, startPoint y: 114, endPoint x: 488, endPoint y: 113, distance: 8.9
click at [488, 113] on div at bounding box center [487, 103] width 4 height 31
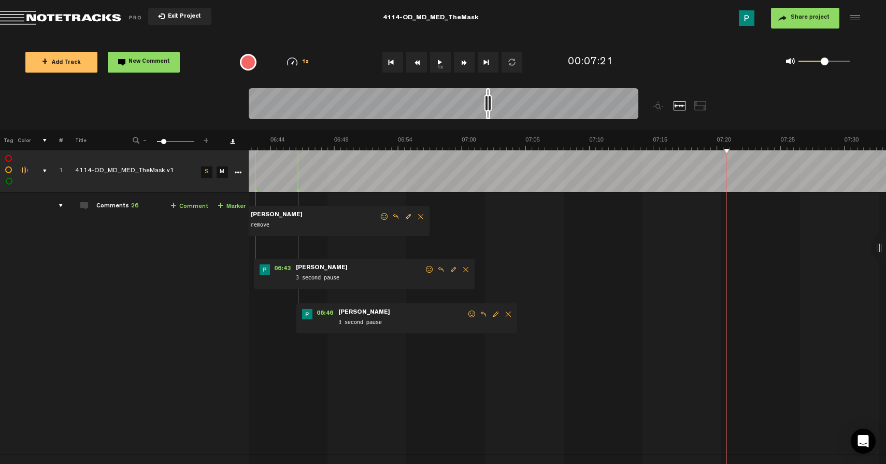
click at [439, 57] on button "1x" at bounding box center [440, 62] width 21 height 21
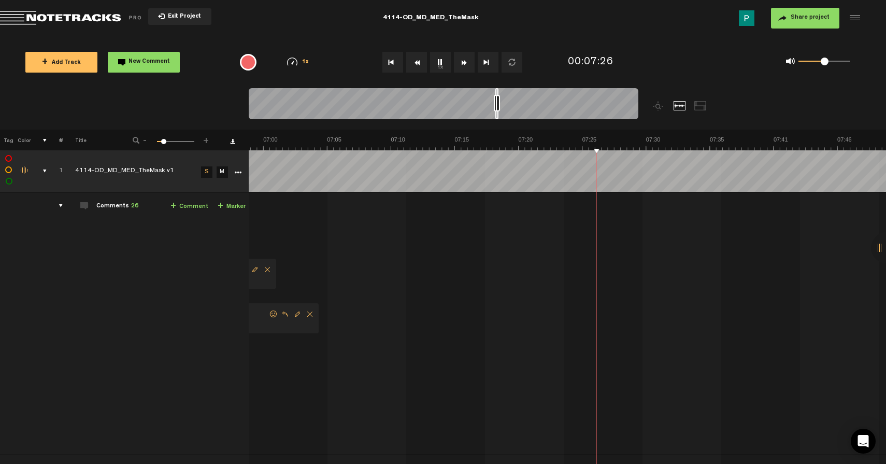
drag, startPoint x: 488, startPoint y: 115, endPoint x: 498, endPoint y: 114, distance: 10.4
click at [498, 114] on div at bounding box center [497, 103] width 3 height 31
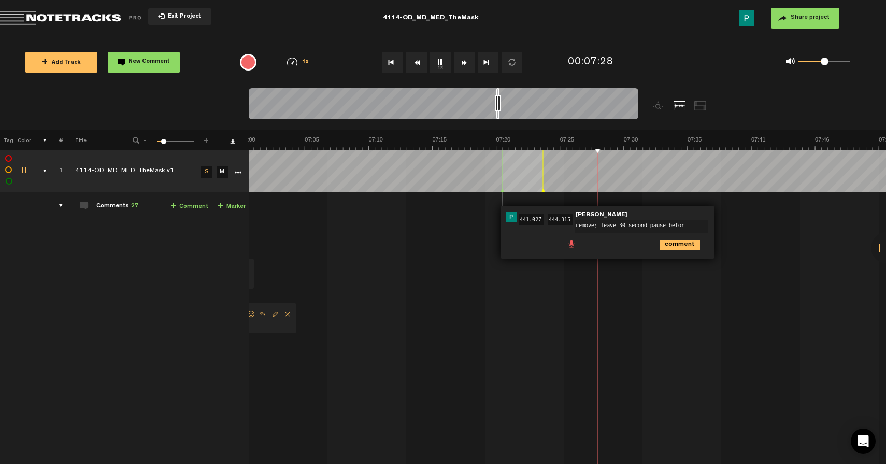
type textarea "remove; leave 30 second pause before"
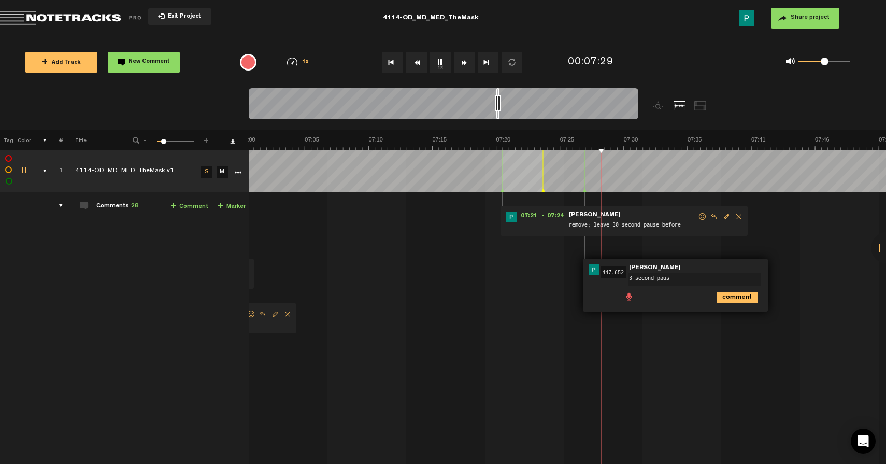
type textarea "3 second pause"
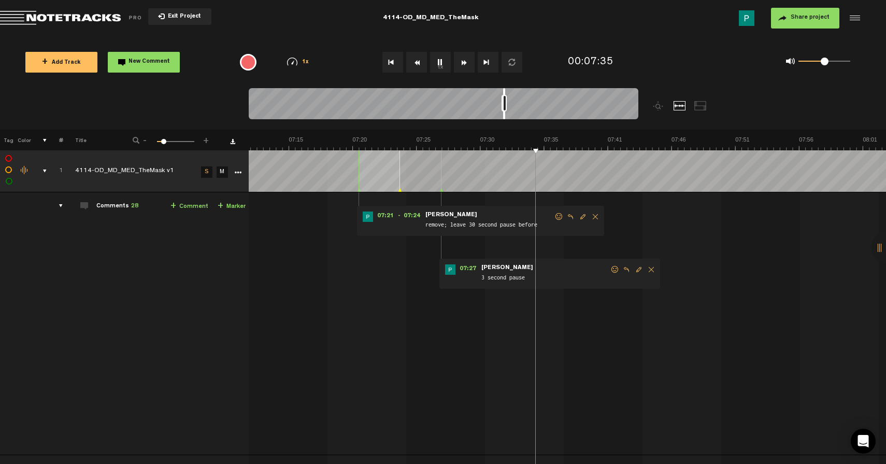
scroll to position [0, 5383]
click at [505, 114] on div at bounding box center [444, 105] width 390 height 35
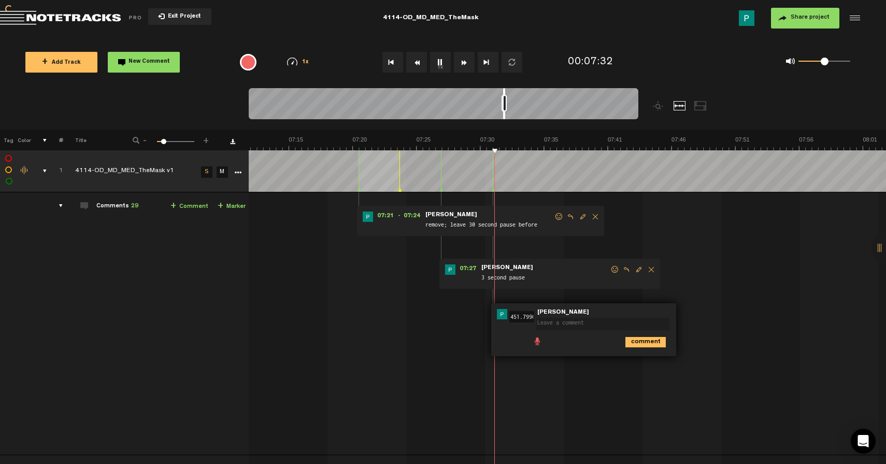
scroll to position [0, 0]
type textarea "5 second pause"
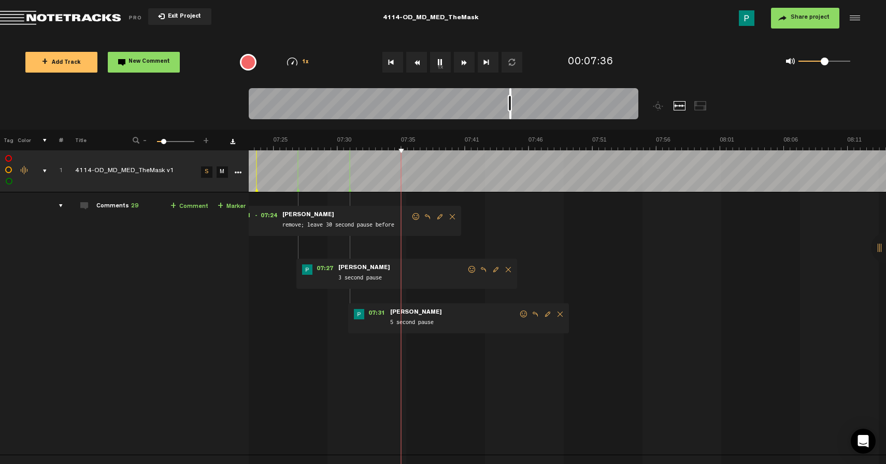
drag, startPoint x: 504, startPoint y: 113, endPoint x: 511, endPoint y: 110, distance: 7.0
click at [511, 110] on div at bounding box center [444, 105] width 390 height 35
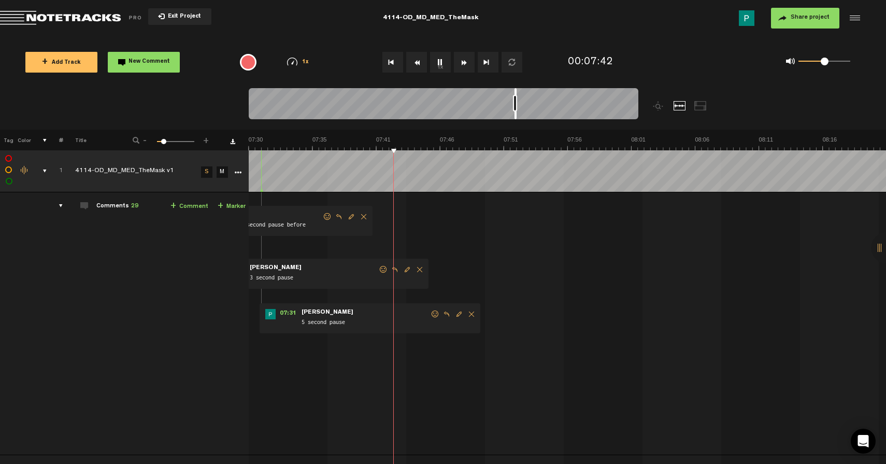
scroll to position [0, 5659]
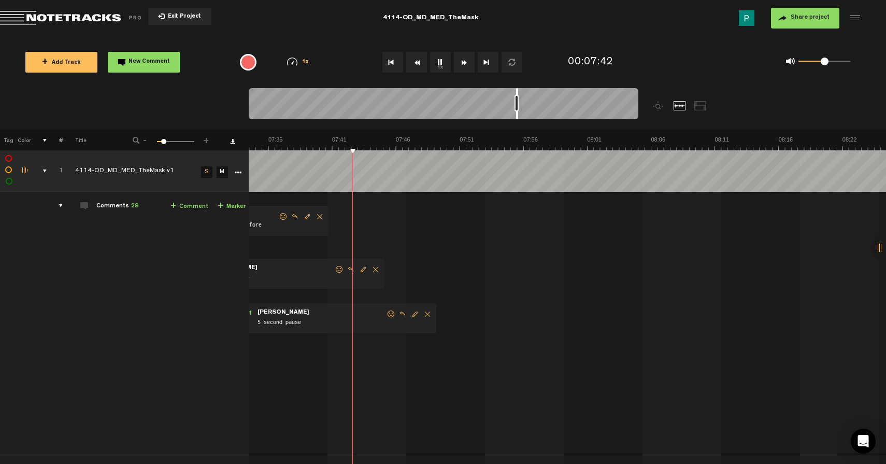
drag, startPoint x: 510, startPoint y: 117, endPoint x: 516, endPoint y: 115, distance: 7.1
click at [516, 115] on div at bounding box center [517, 103] width 2 height 31
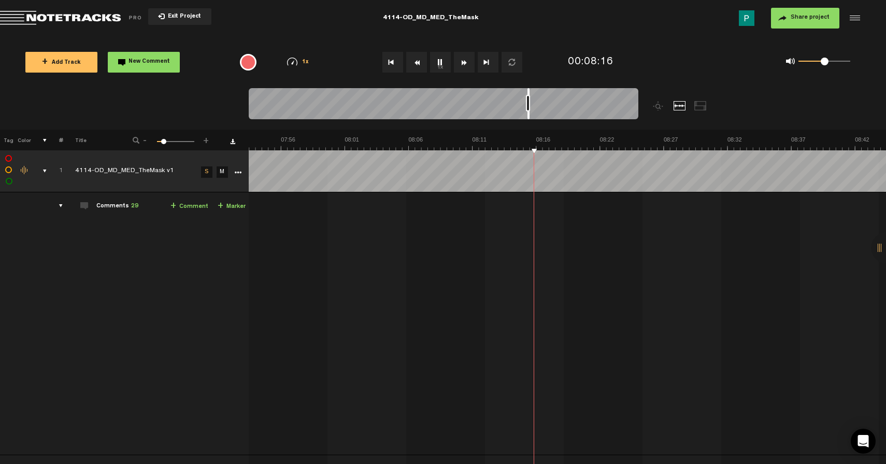
scroll to position [0, 5902]
drag, startPoint x: 517, startPoint y: 115, endPoint x: 527, endPoint y: 110, distance: 11.6
click at [527, 109] on div at bounding box center [444, 105] width 390 height 35
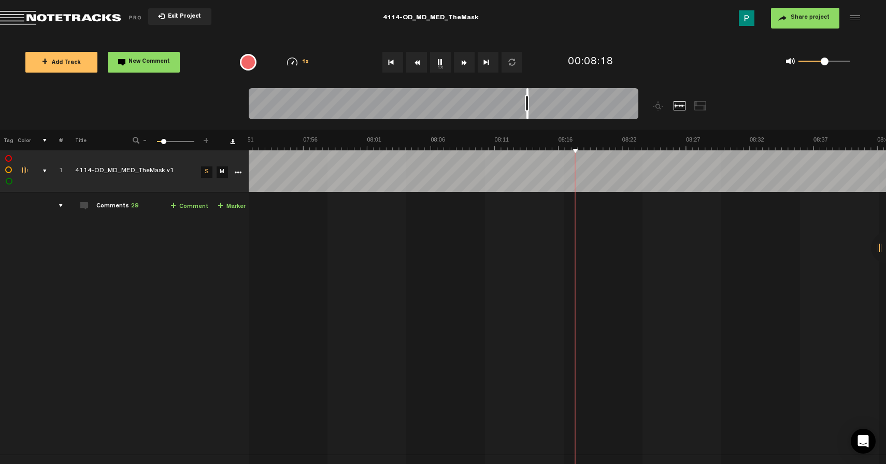
scroll to position [0, 5880]
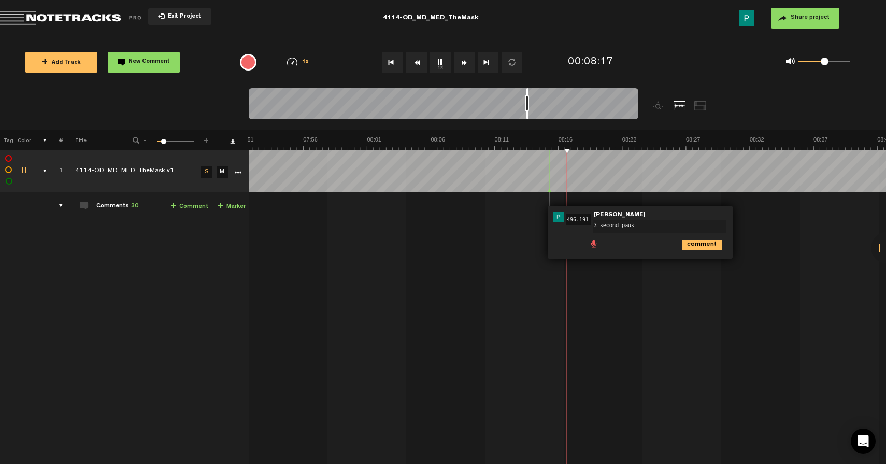
type textarea "3 second pause"
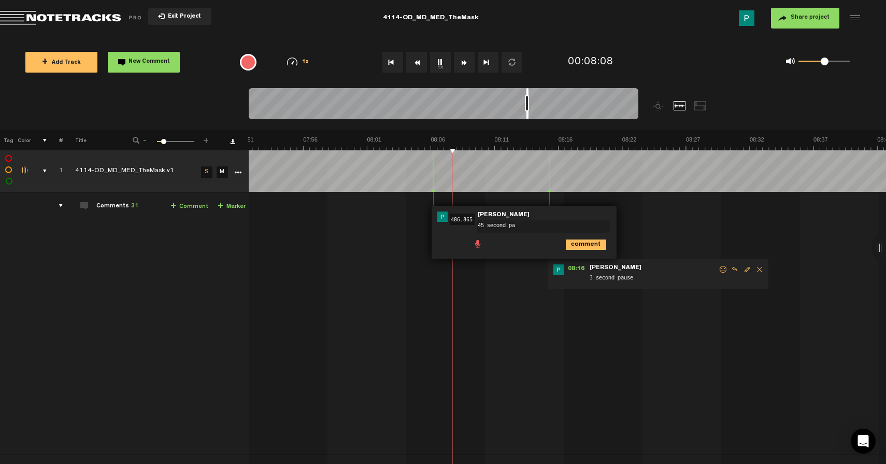
type textarea "45 second pau"
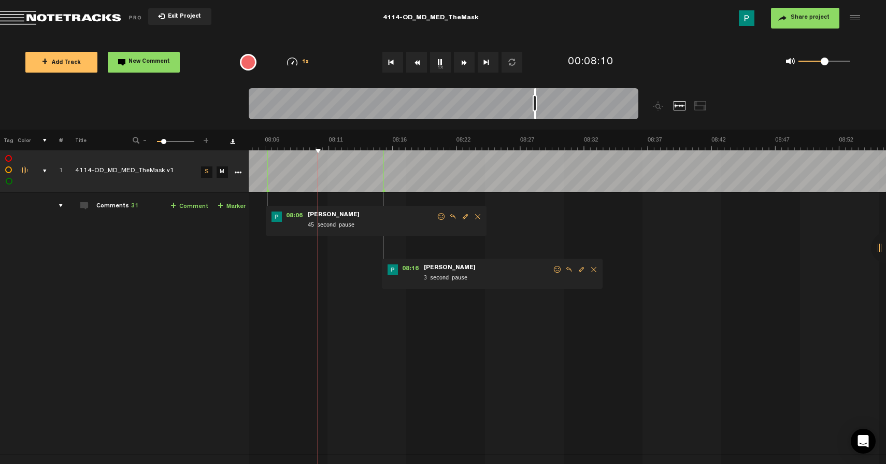
drag, startPoint x: 528, startPoint y: 115, endPoint x: 538, endPoint y: 114, distance: 10.0
click at [537, 114] on div at bounding box center [535, 103] width 2 height 31
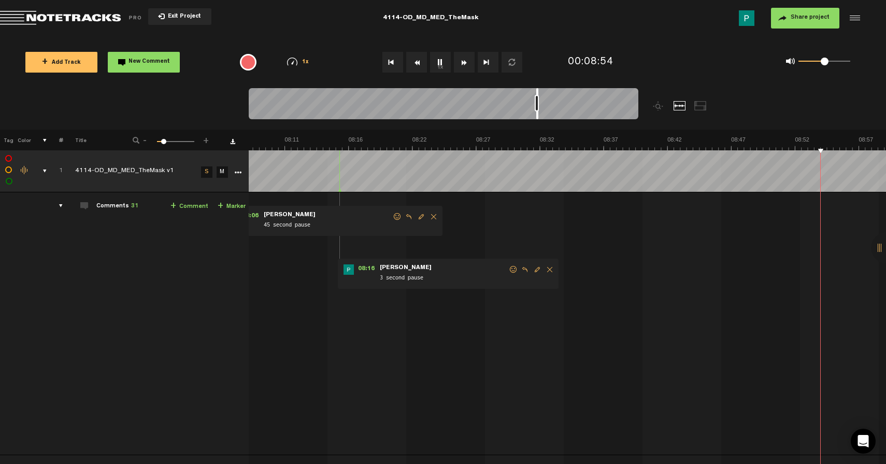
scroll to position [0, 6345]
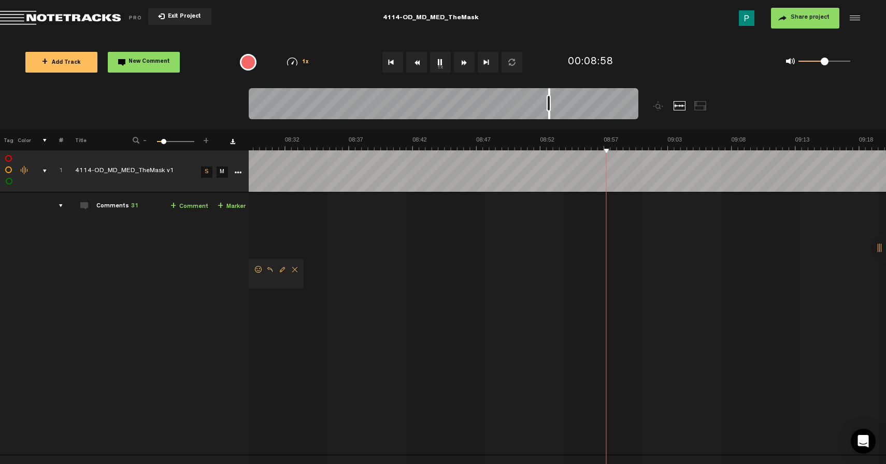
click at [437, 63] on button "1x" at bounding box center [440, 62] width 21 height 21
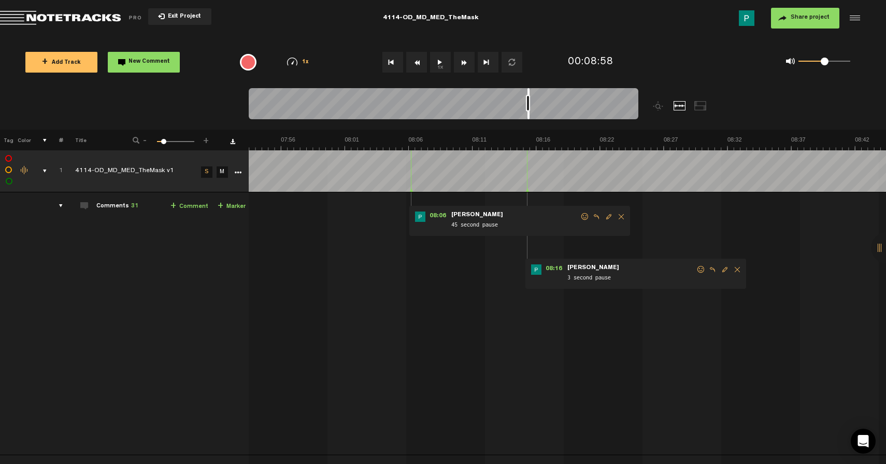
scroll to position [0, 5869]
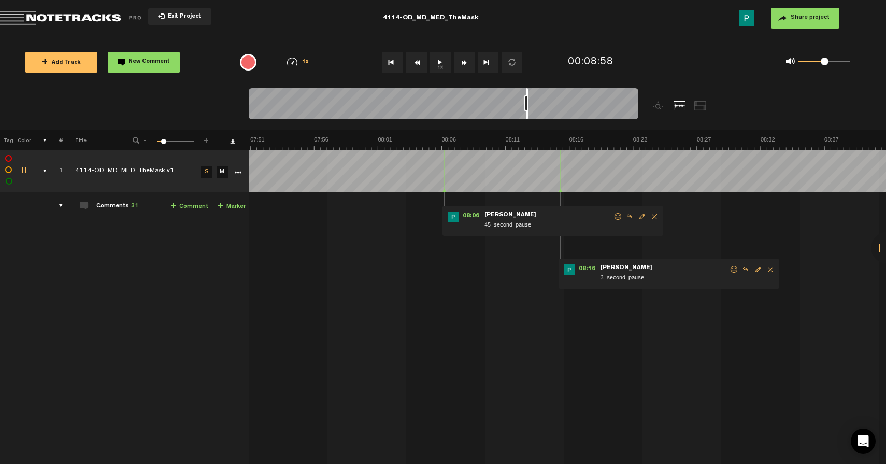
drag, startPoint x: 550, startPoint y: 114, endPoint x: 528, endPoint y: 111, distance: 22.4
click at [528, 111] on div at bounding box center [527, 103] width 2 height 31
click at [650, 215] on span "Delete comment" at bounding box center [655, 216] width 12 height 7
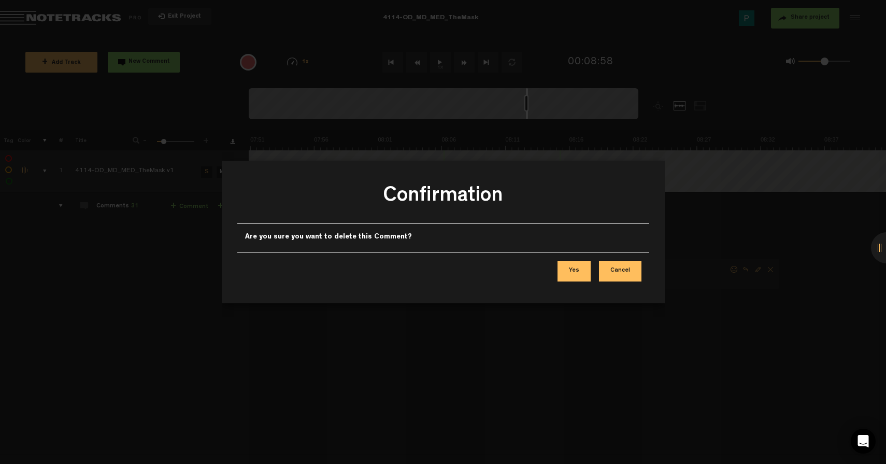
click at [574, 271] on button "Yes" at bounding box center [574, 271] width 33 height 21
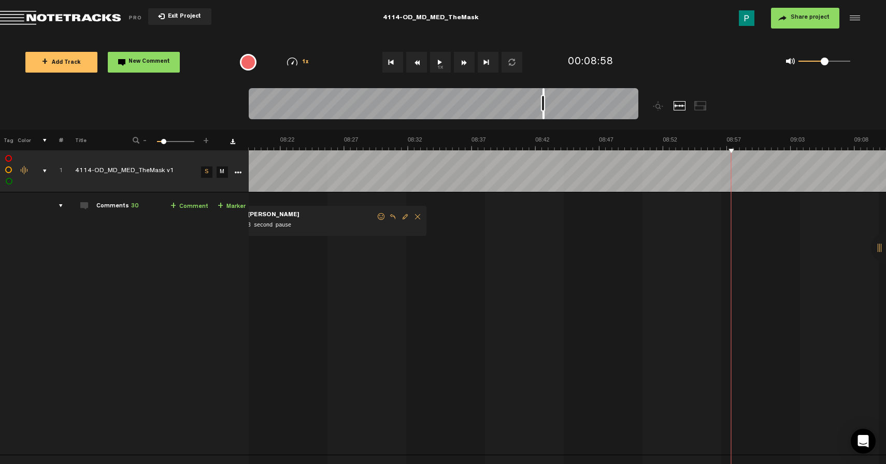
scroll to position [0, 6244]
drag, startPoint x: 527, startPoint y: 115, endPoint x: 544, endPoint y: 114, distance: 17.1
click at [544, 114] on div at bounding box center [544, 103] width 2 height 31
click at [442, 61] on button "1x" at bounding box center [440, 62] width 21 height 21
click at [442, 60] on button "1x" at bounding box center [440, 62] width 21 height 21
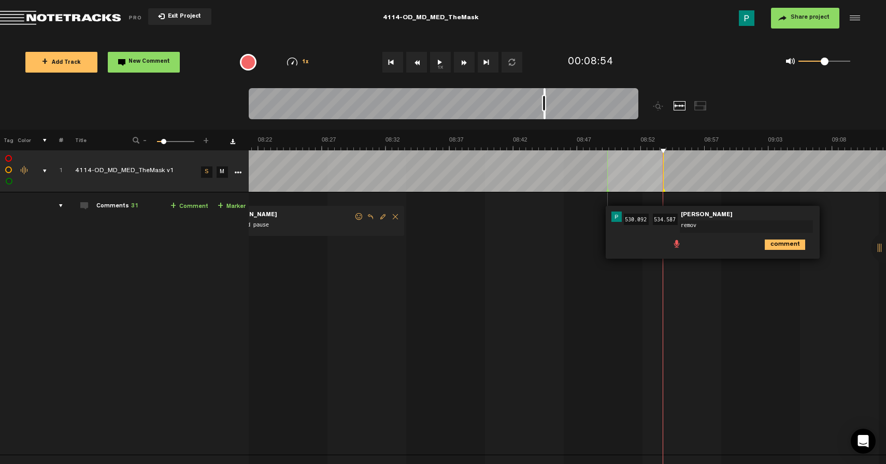
type textarea "remove"
click at [439, 63] on button "1x" at bounding box center [440, 62] width 21 height 21
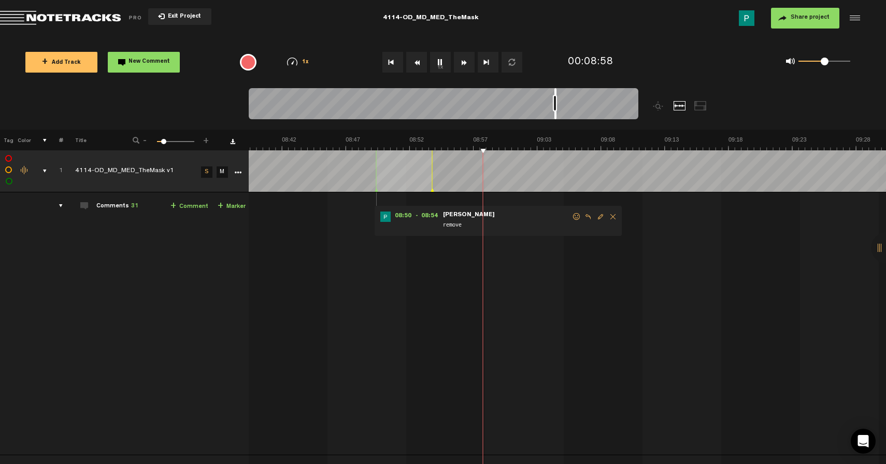
scroll to position [0, 6498]
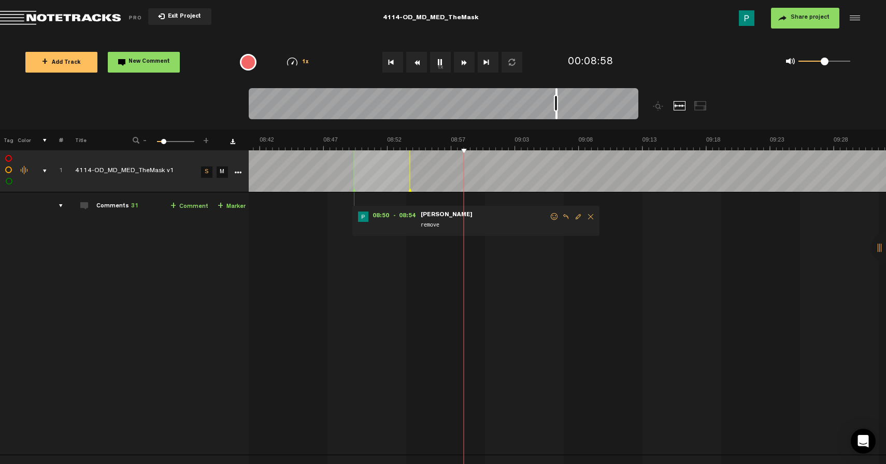
drag, startPoint x: 545, startPoint y: 114, endPoint x: 557, endPoint y: 111, distance: 12.3
click at [557, 110] on div at bounding box center [444, 105] width 390 height 35
type textarea "2 second pause"
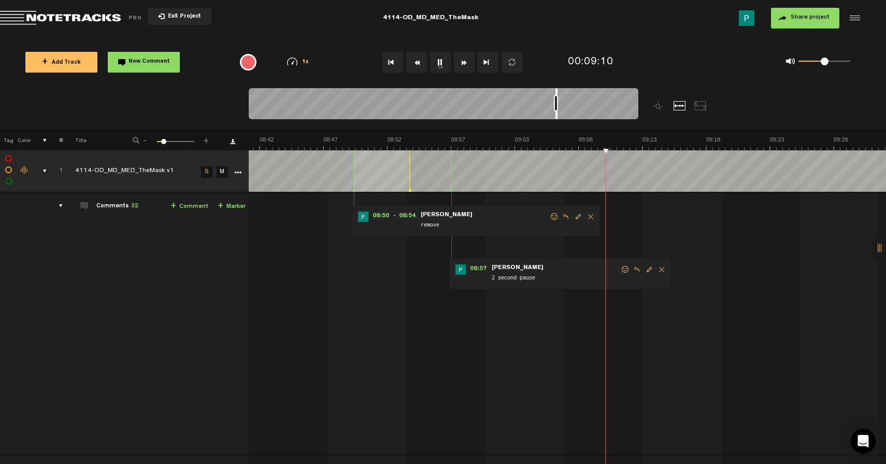
click at [444, 60] on button "1x" at bounding box center [440, 62] width 21 height 21
click at [440, 61] on button "1x" at bounding box center [440, 62] width 21 height 21
click at [441, 59] on button "1x" at bounding box center [440, 62] width 21 height 21
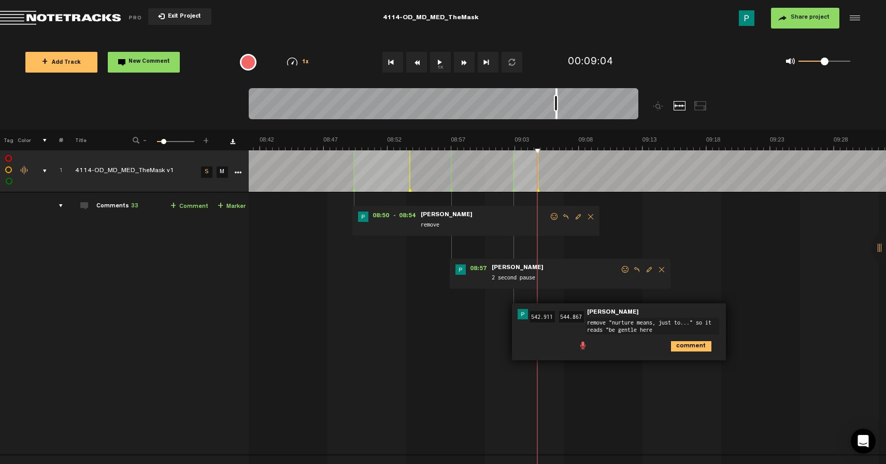
type textarea "remove "nurture means, just to..." so it reads "be gentle here""
click at [442, 64] on button "1x" at bounding box center [440, 62] width 21 height 21
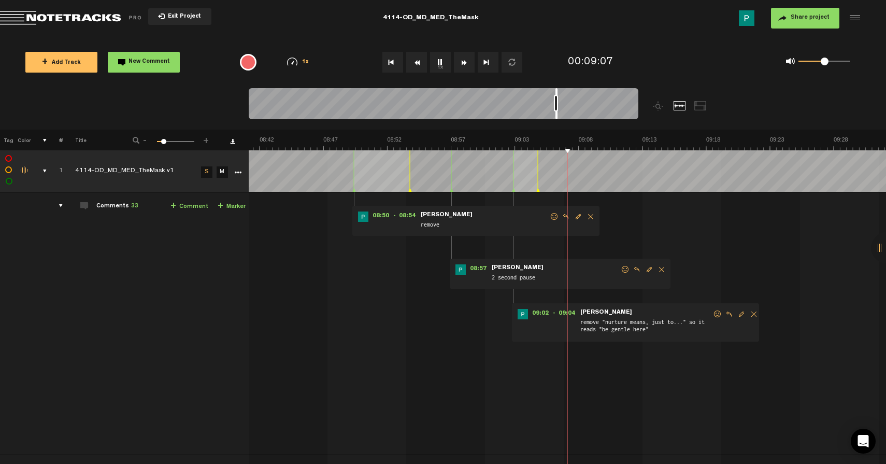
click at [443, 62] on button "1x" at bounding box center [440, 62] width 21 height 21
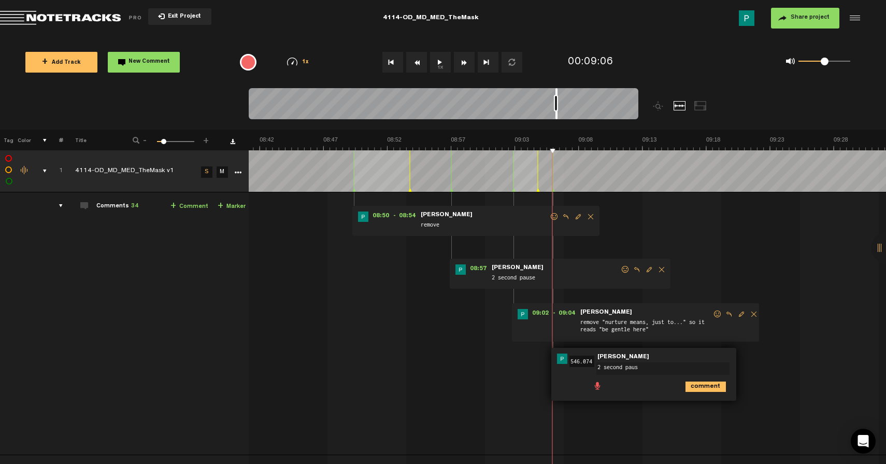
type textarea "2 second pause"
click at [553, 161] on td at bounding box center [568, 171] width 638 height 42
click at [599, 405] on td "1 4114-OD_MD_MED_TheMask v1 S M 4114-OD_MD_MED_TheMask v1 by Audio Team 1 colla…" at bounding box center [568, 323] width 638 height 263
click at [553, 162] on div at bounding box center [553, 170] width 1 height 41
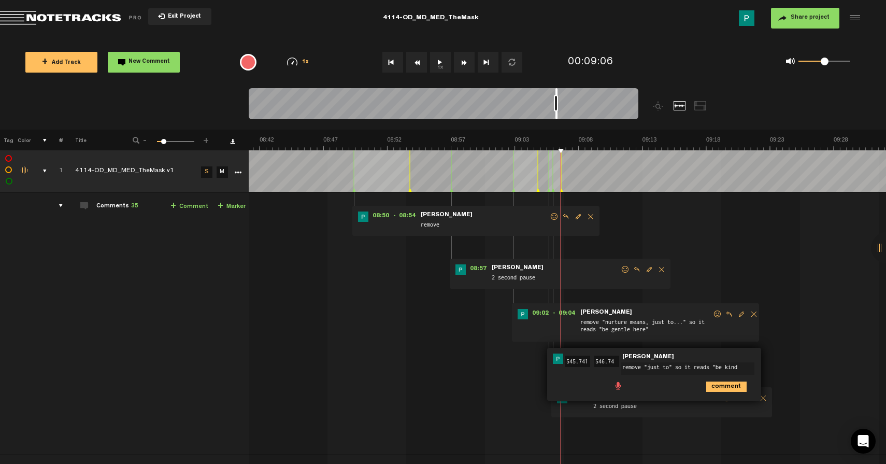
type textarea "remove "just to" so it reads "be kind""
click at [442, 62] on button "1x" at bounding box center [440, 62] width 21 height 21
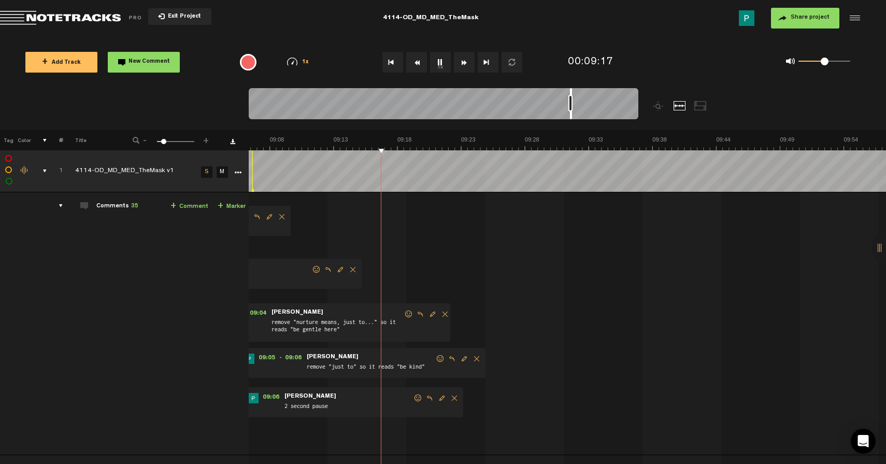
scroll to position [0, 6806]
drag, startPoint x: 557, startPoint y: 116, endPoint x: 571, endPoint y: 113, distance: 14.8
click at [571, 113] on div at bounding box center [571, 103] width 2 height 31
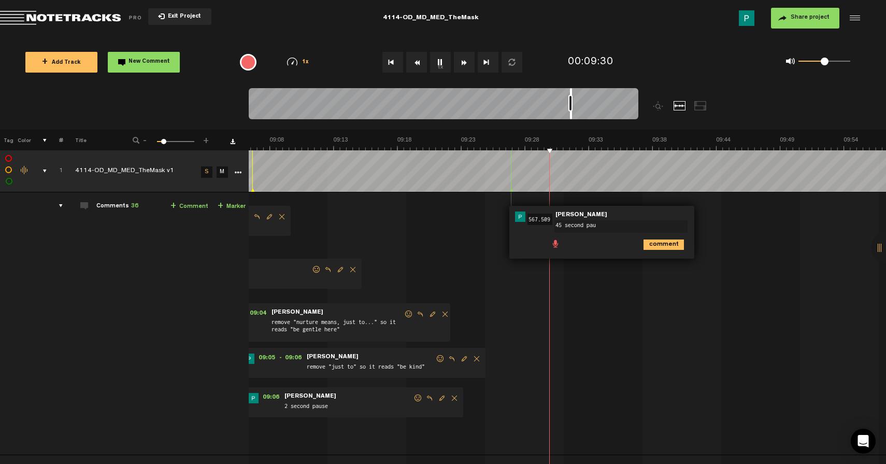
type textarea "45 second paus"
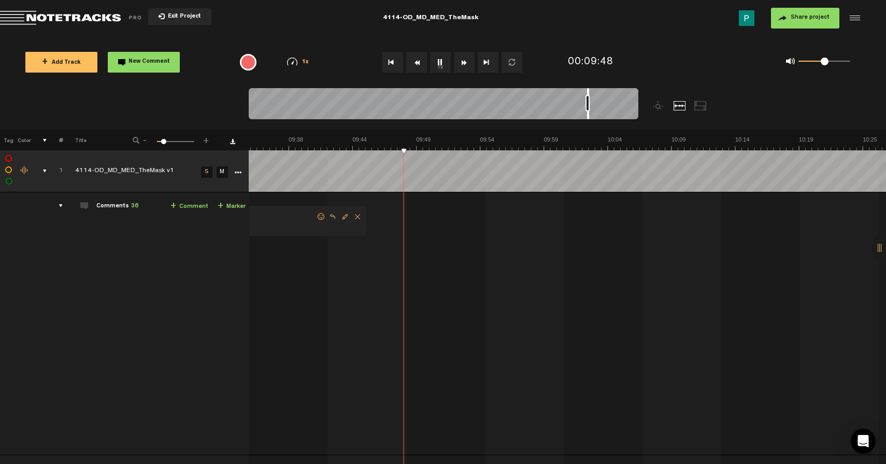
drag, startPoint x: 571, startPoint y: 116, endPoint x: 587, endPoint y: 110, distance: 17.5
click at [587, 110] on div at bounding box center [444, 105] width 390 height 35
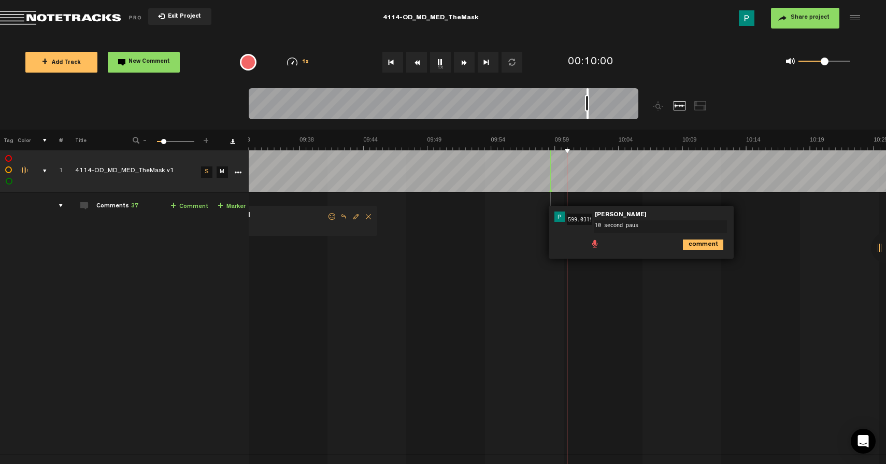
type textarea "10 second pause"
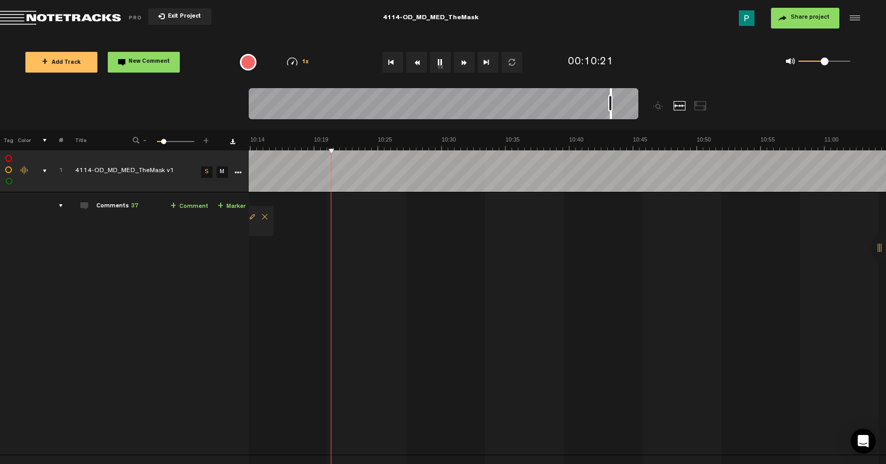
drag, startPoint x: 587, startPoint y: 116, endPoint x: 609, endPoint y: 111, distance: 22.9
click at [609, 111] on div at bounding box center [444, 105] width 390 height 35
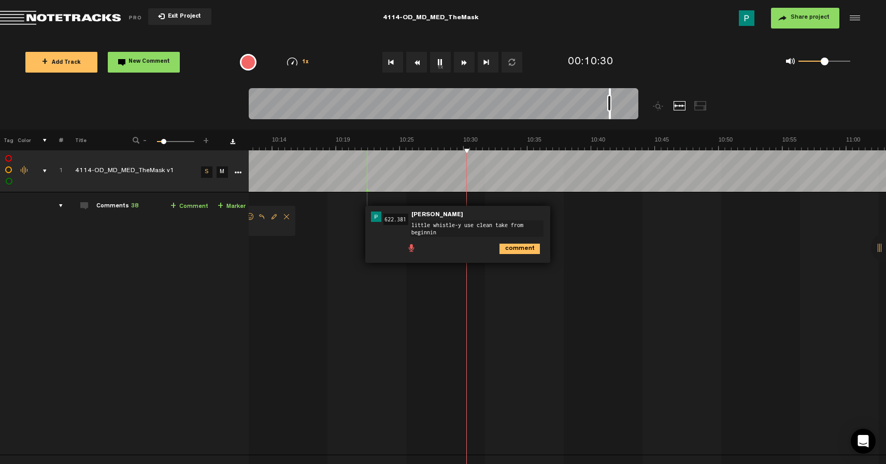
type textarea "little whistle-y use clean take from beginning"
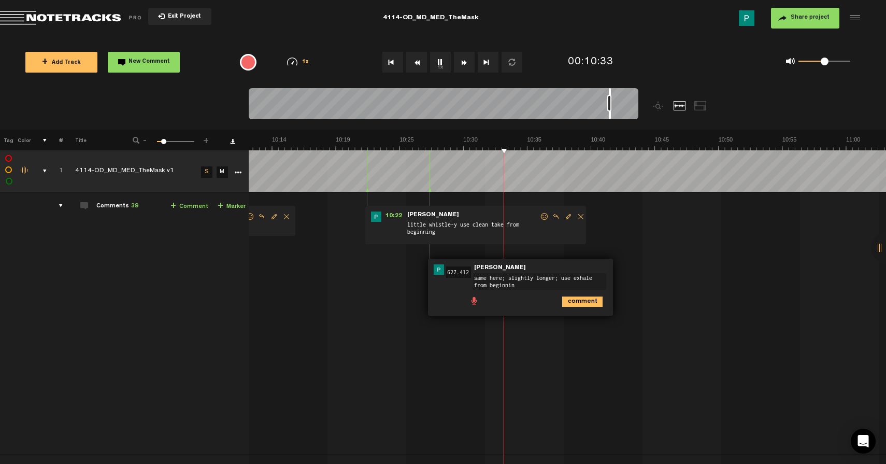
type textarea "same here; slightly longer; use exhale from beginning"
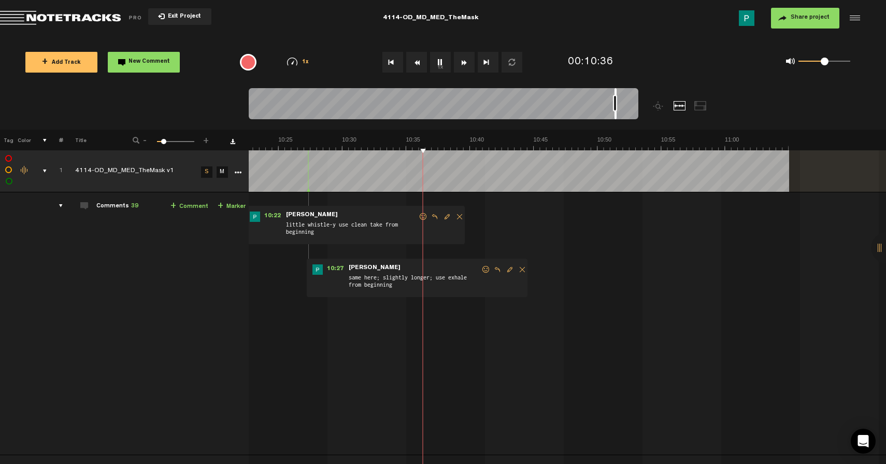
scroll to position [0, 7777]
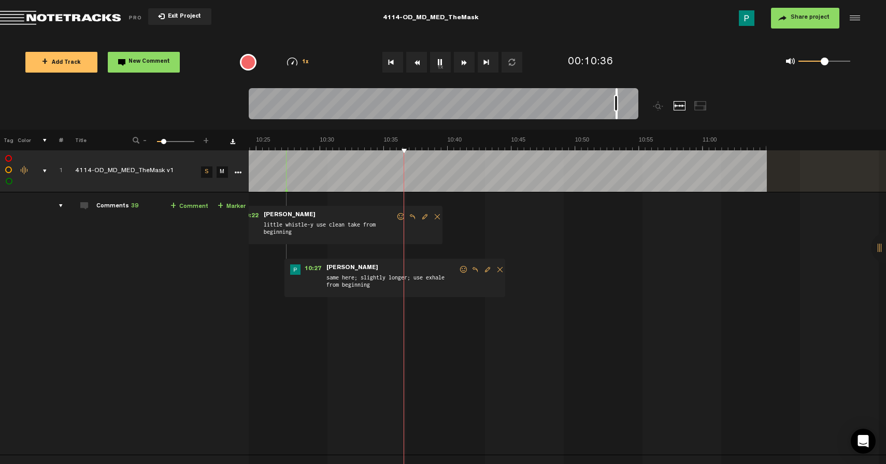
drag, startPoint x: 610, startPoint y: 117, endPoint x: 617, endPoint y: 117, distance: 6.7
click at [617, 117] on div at bounding box center [617, 103] width 2 height 31
